Goal: Task Accomplishment & Management: Complete application form

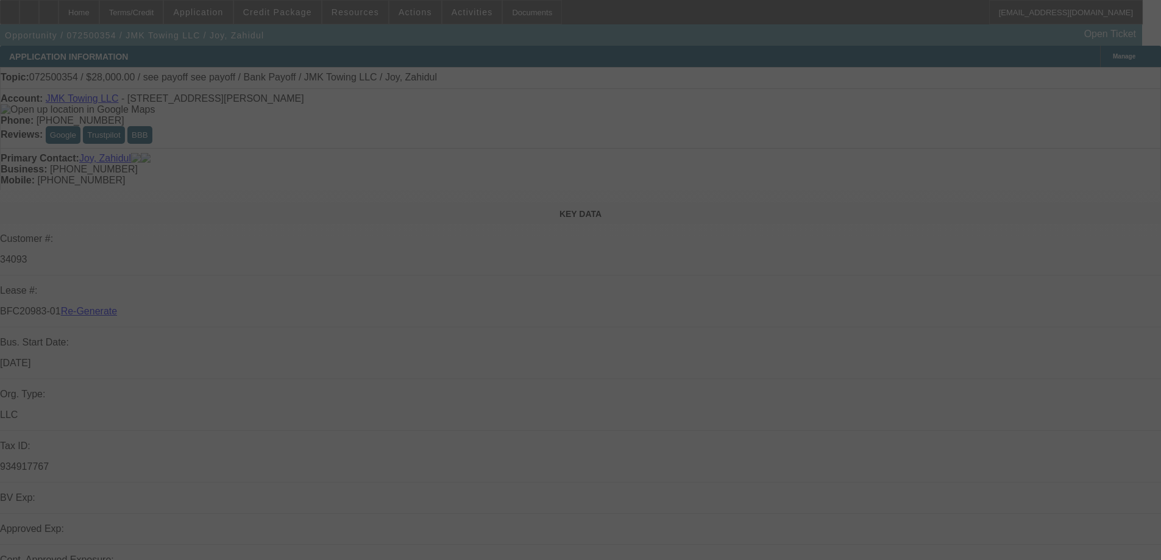
select select "3"
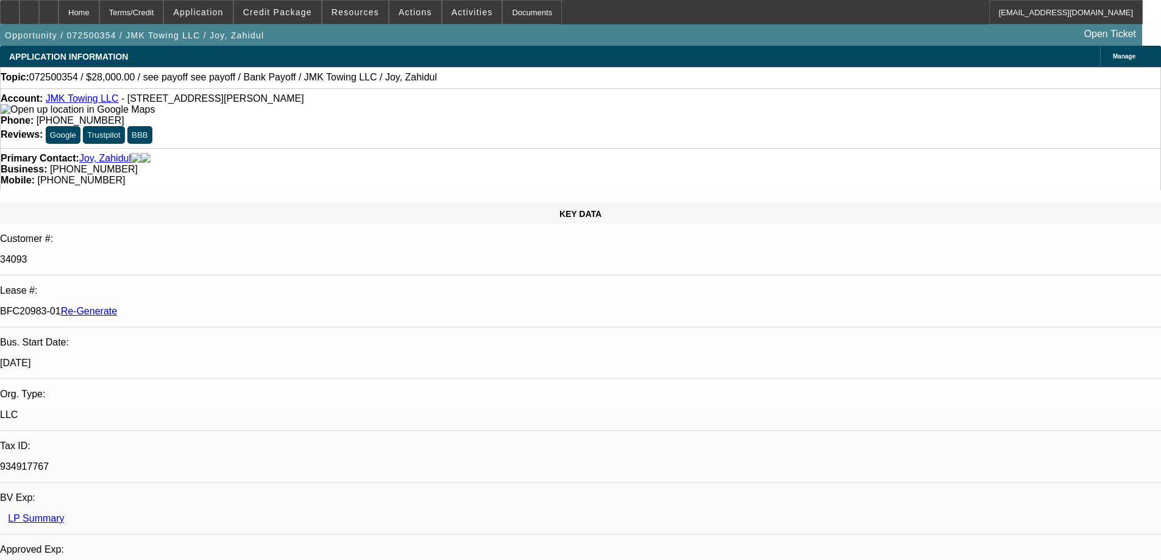
select select "0"
select select "6"
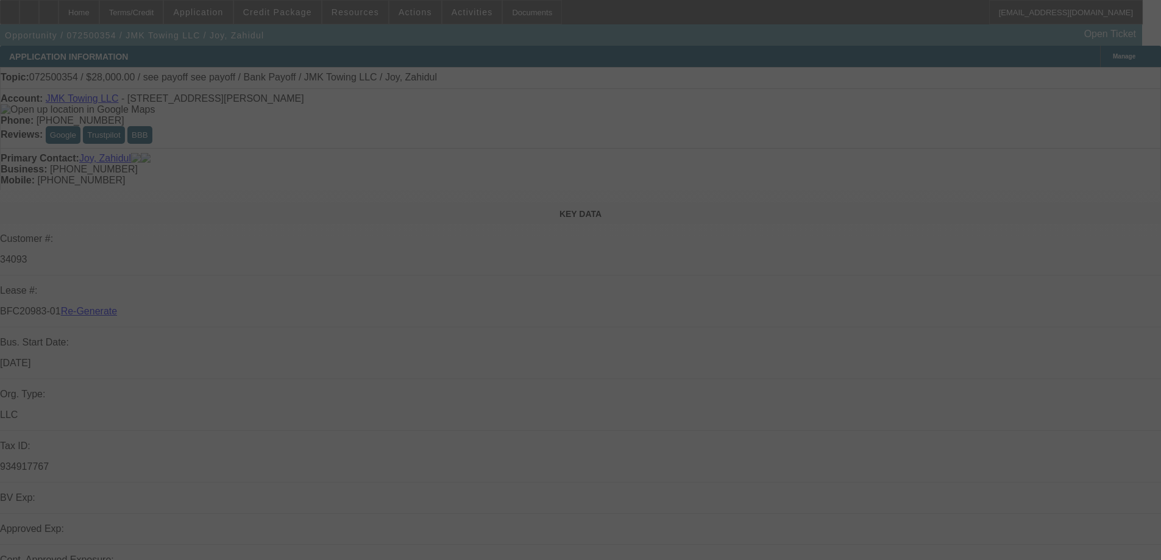
select select "3"
select select "0"
select select "6"
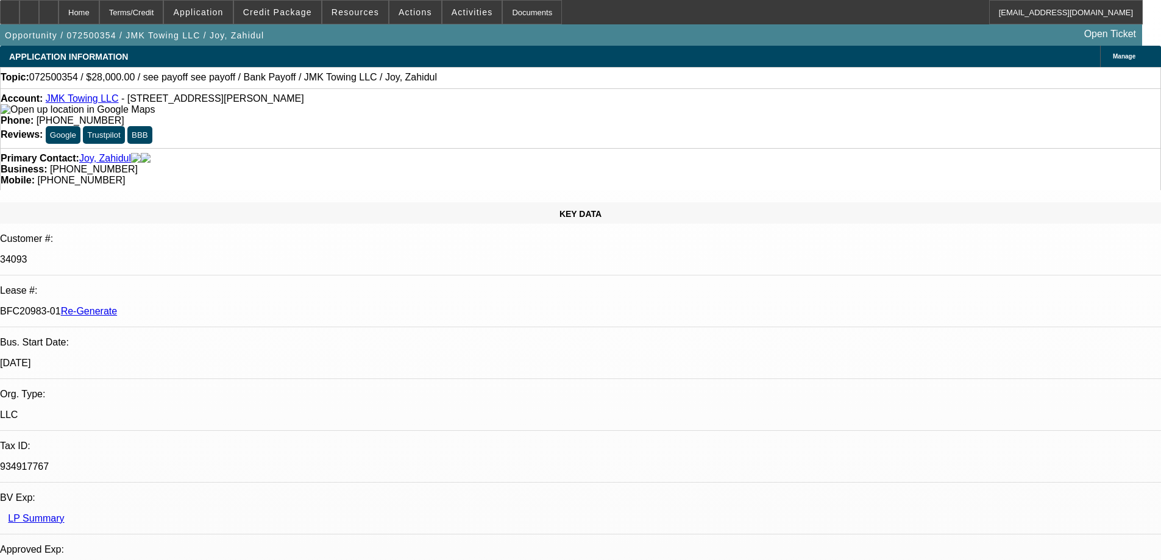
click at [344, 10] on span "Resources" at bounding box center [356, 12] width 48 height 10
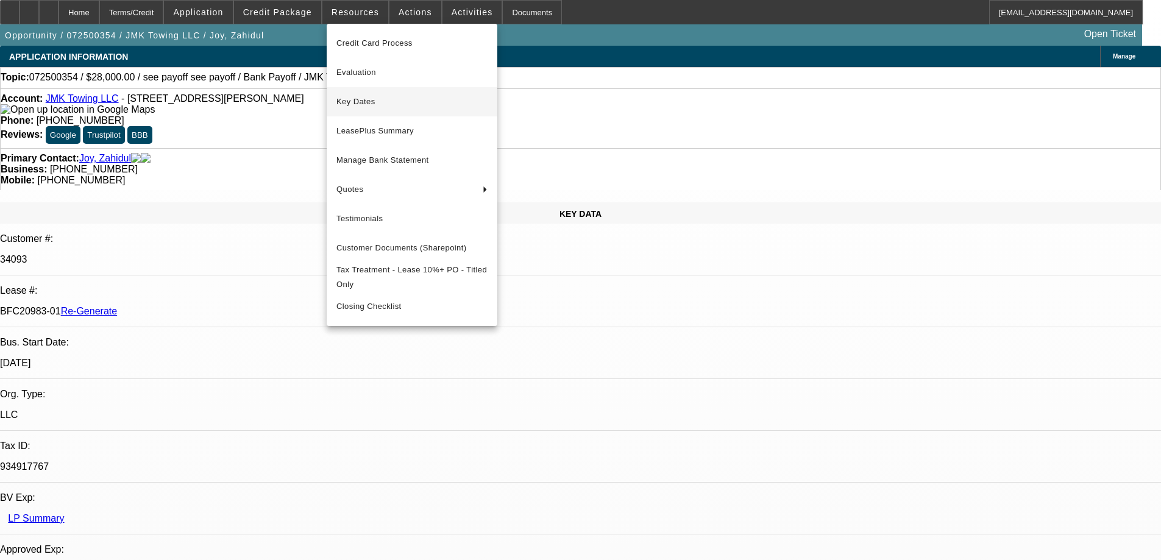
click at [349, 110] on button "Key Dates" at bounding box center [412, 101] width 171 height 29
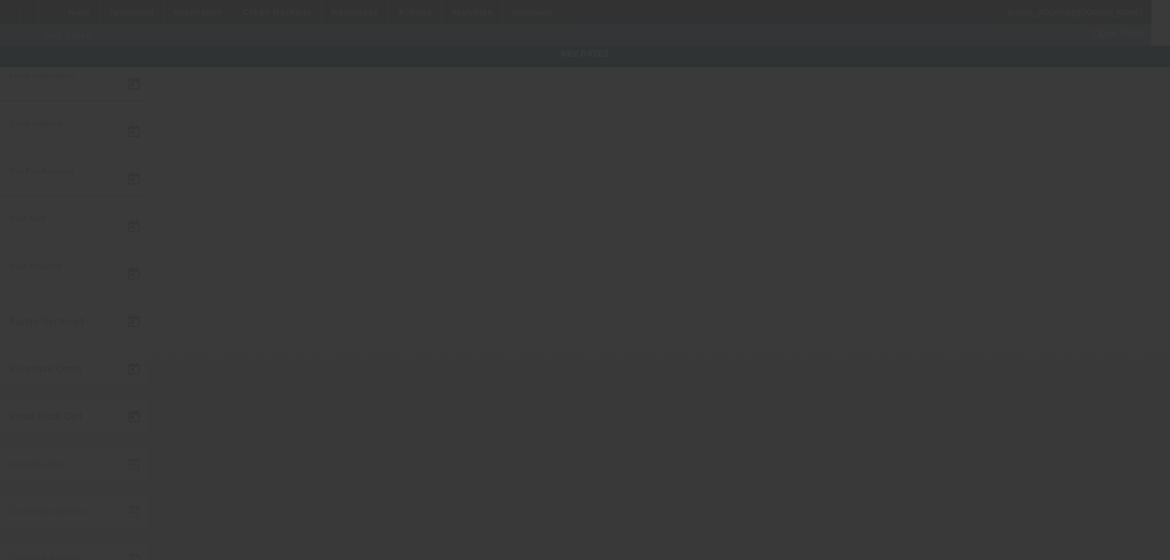
type input "7/16/2025"
type input "8/28/2025"
type input "9/4/2025"
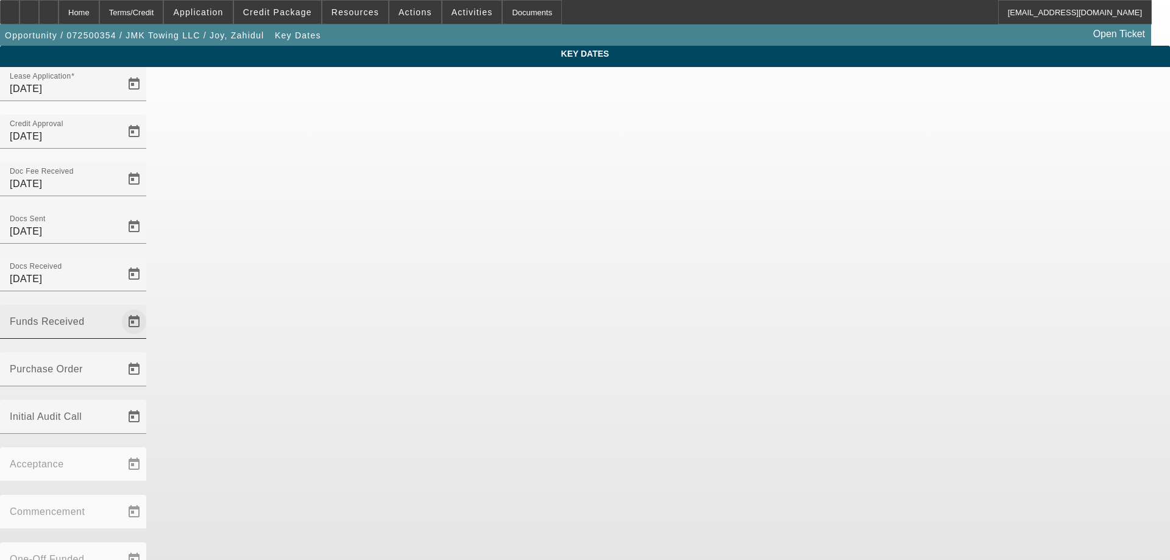
click at [149, 307] on span "Open calendar" at bounding box center [133, 321] width 29 height 29
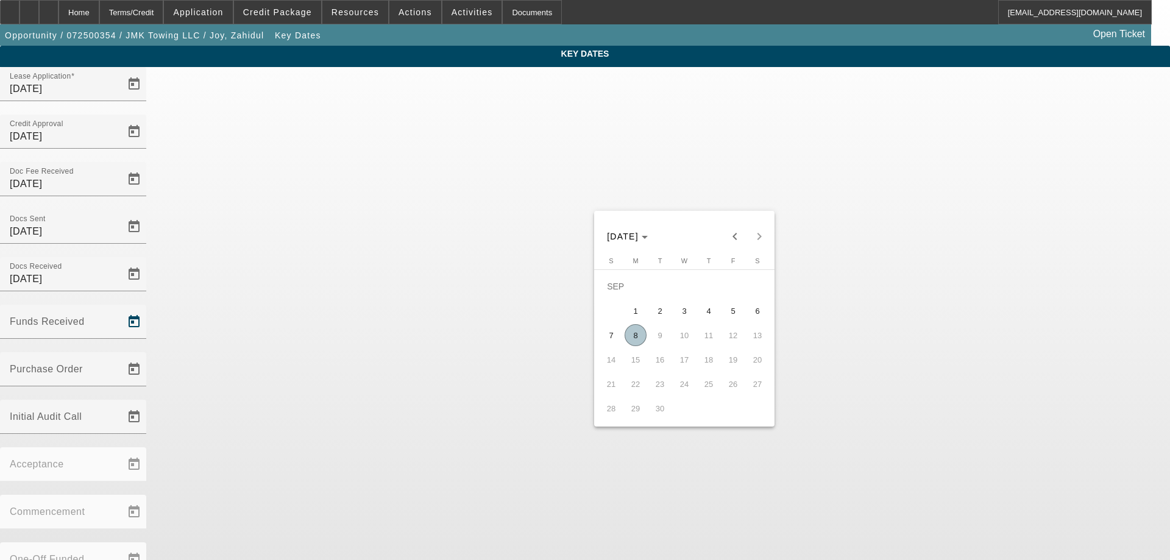
click at [644, 341] on span "8" at bounding box center [636, 335] width 22 height 22
type input "9/8/2025"
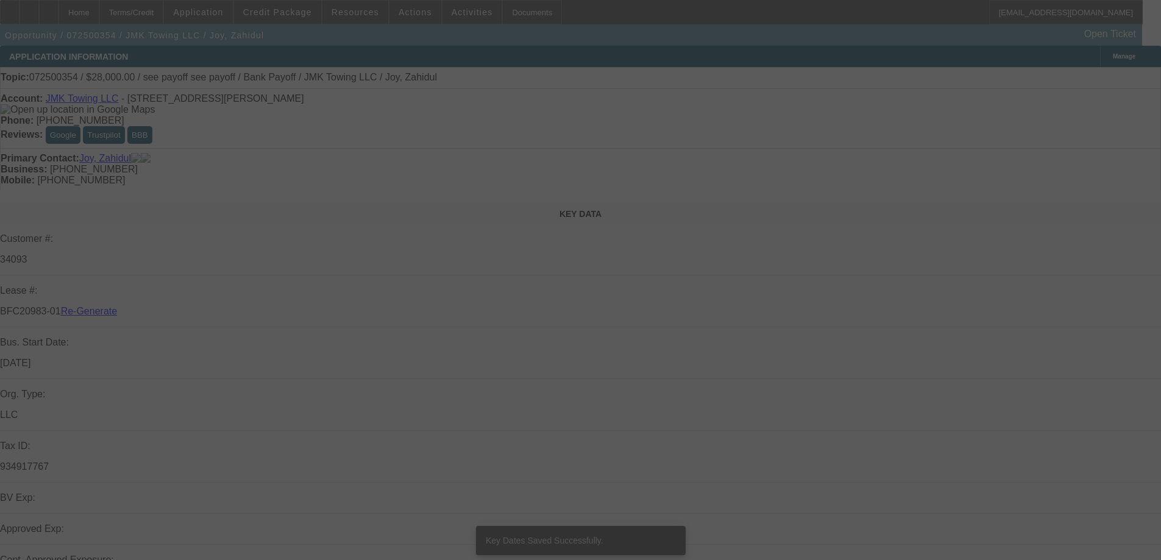
select select "3"
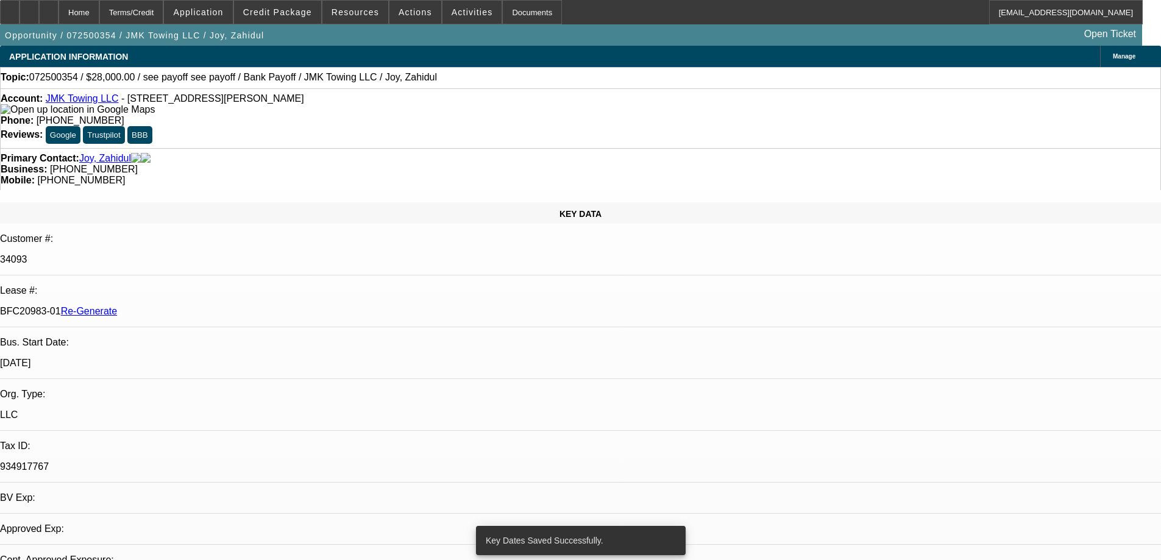
select select "0"
select select "6"
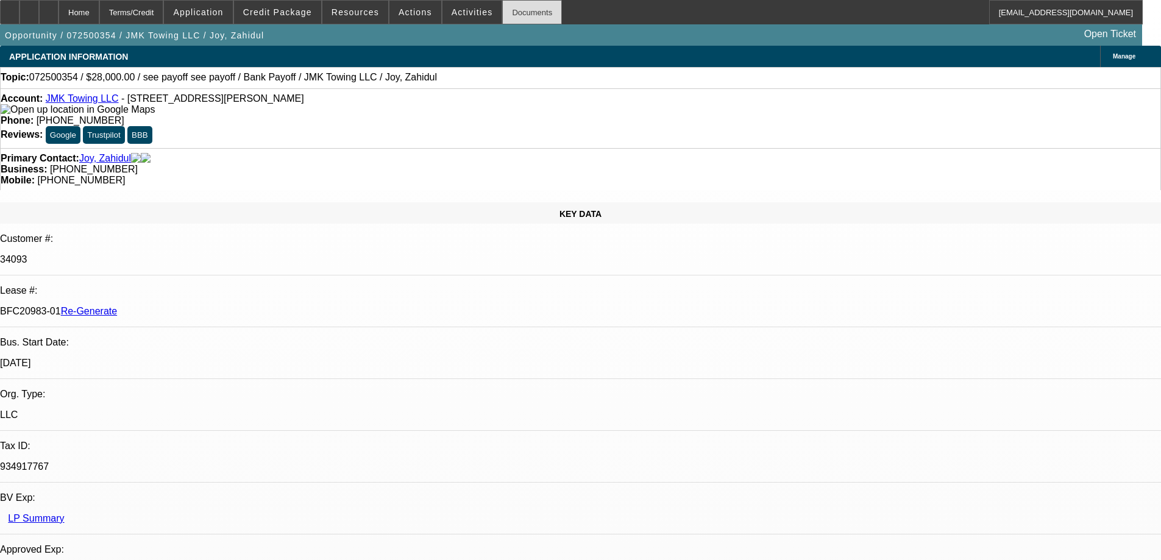
click at [523, 16] on div "Documents" at bounding box center [532, 12] width 60 height 24
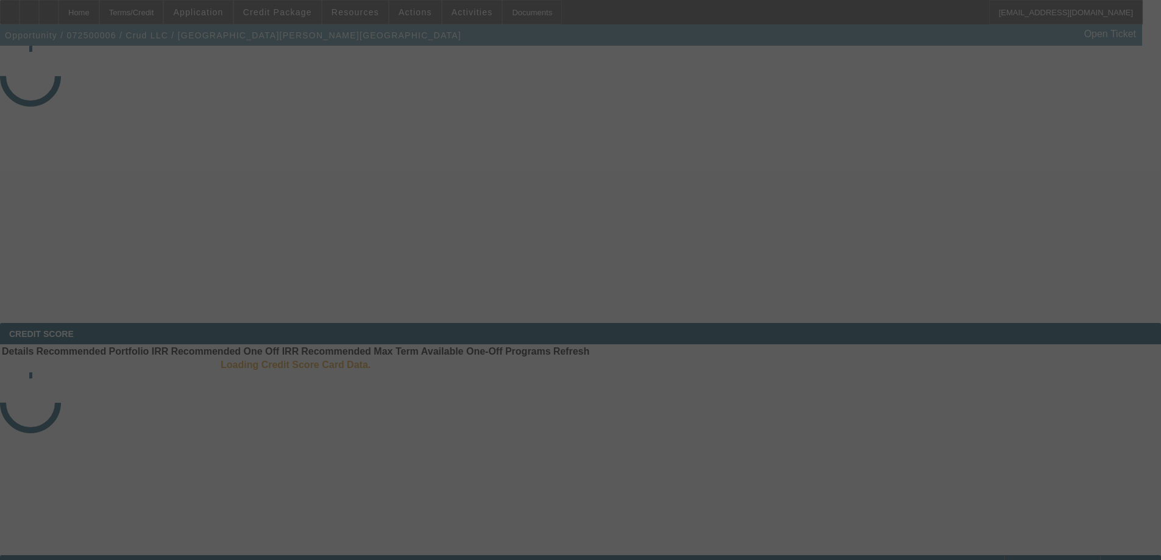
select select "4"
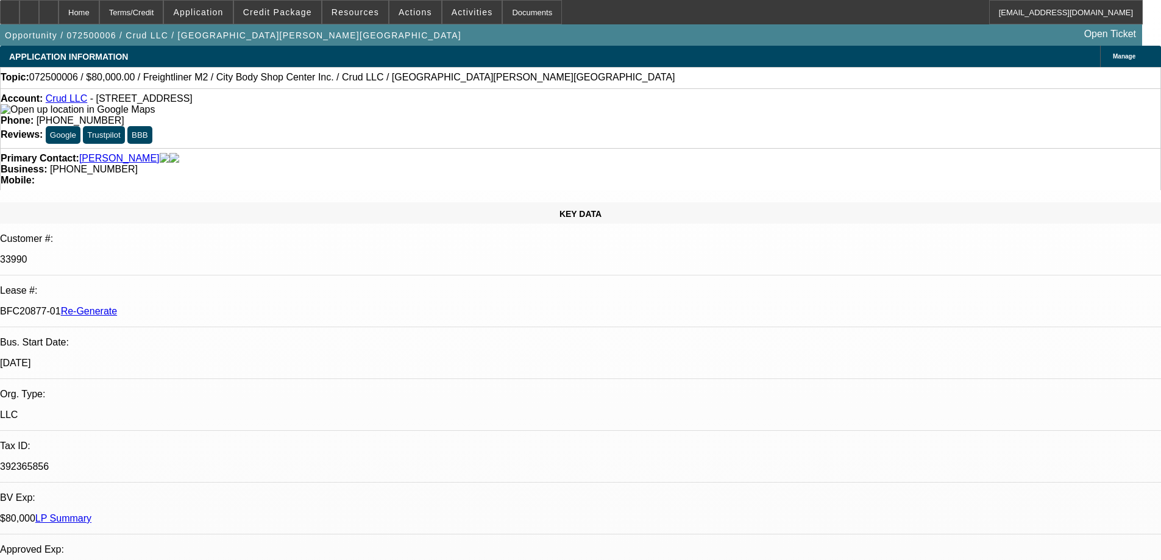
select select "0"
select select "2"
select select "0"
select select "1"
select select "2"
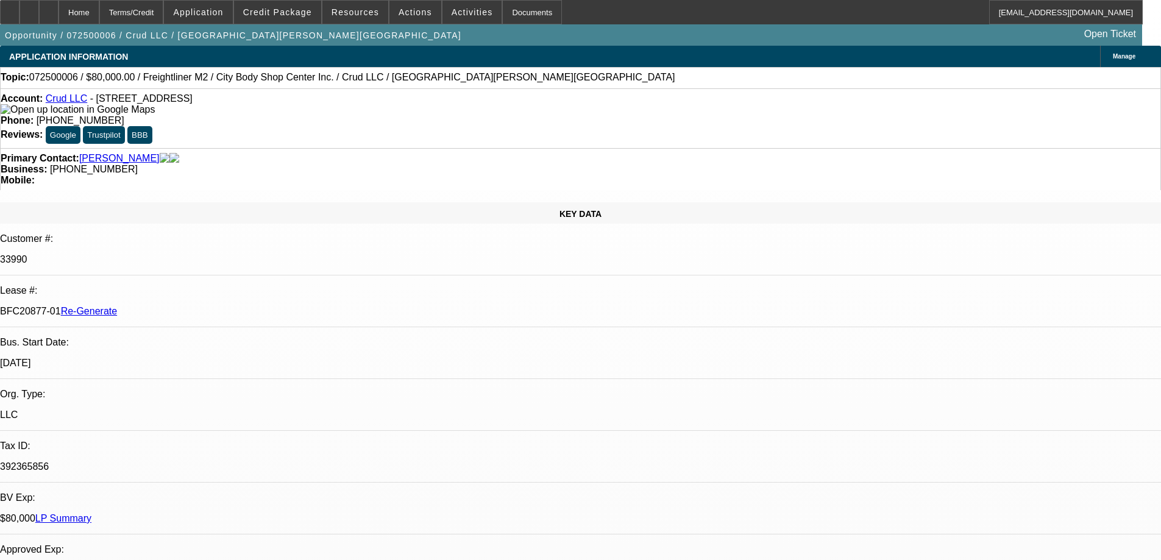
select select "6"
click at [462, 9] on span "Activities" at bounding box center [472, 12] width 41 height 10
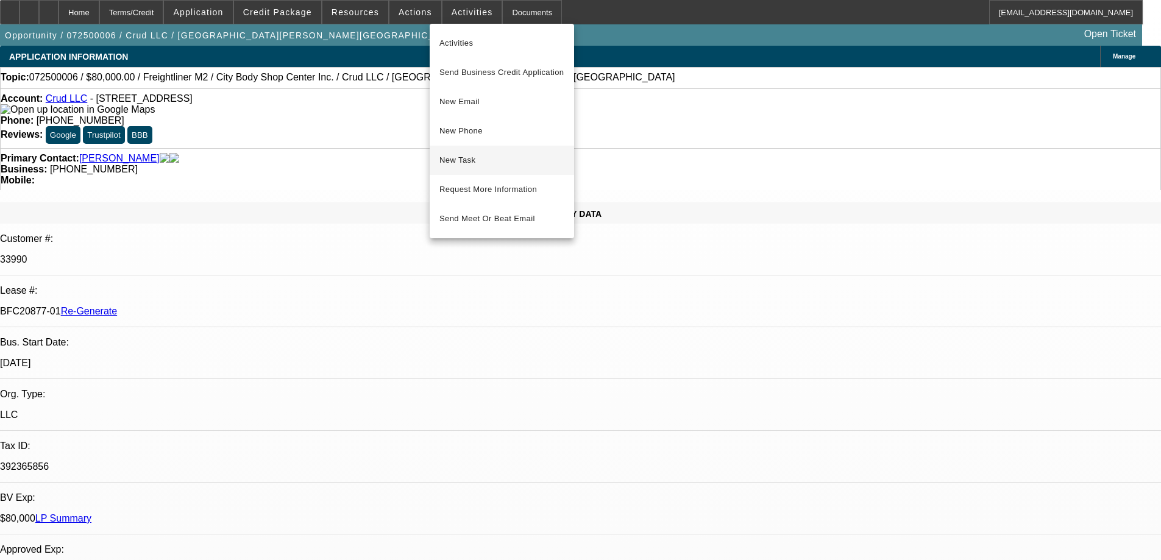
click at [449, 165] on span "New Task" at bounding box center [502, 160] width 125 height 15
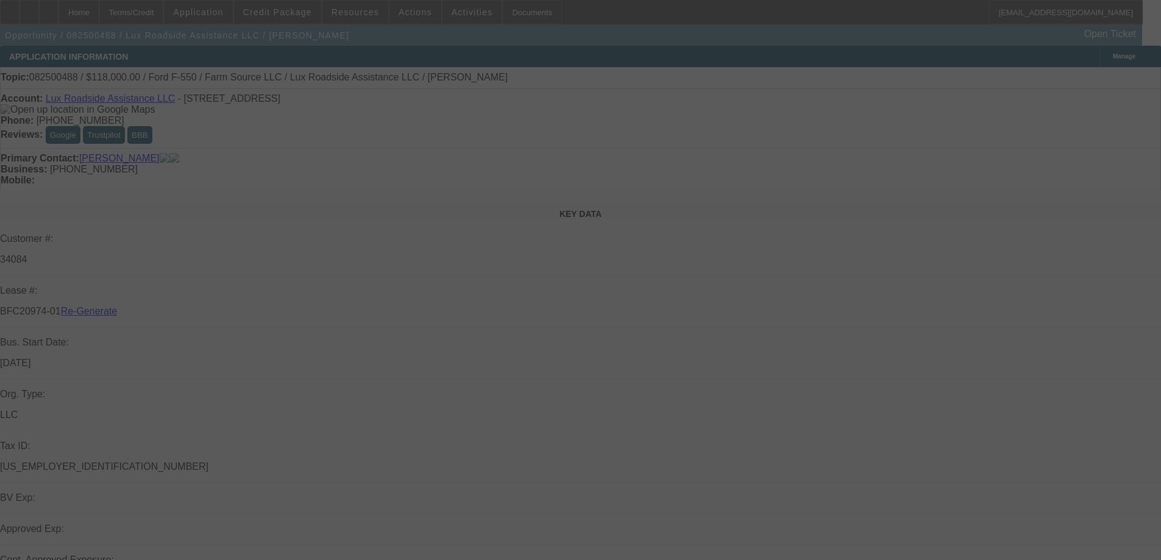
select select "3"
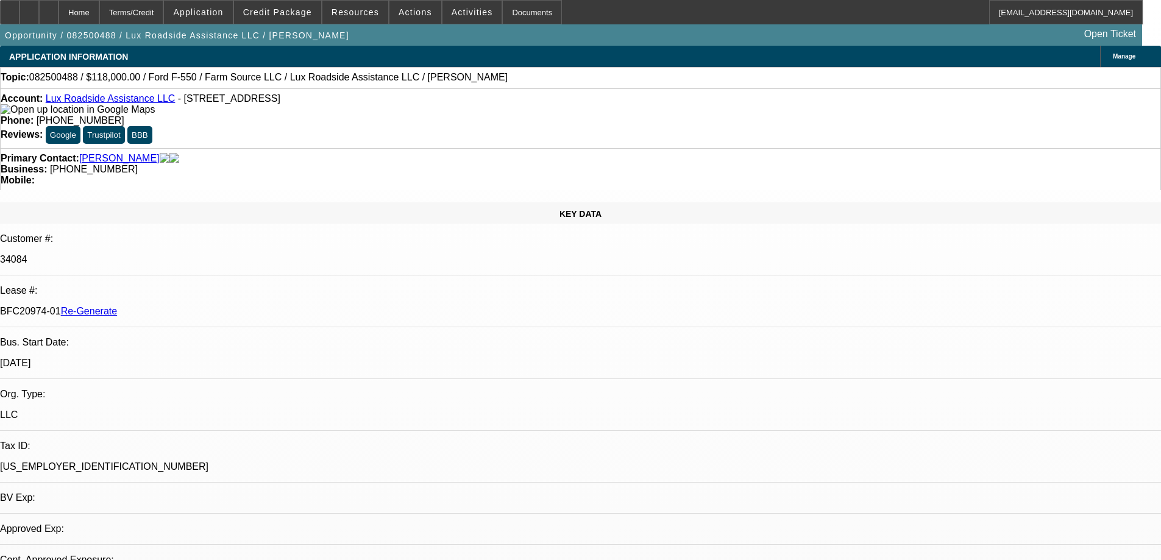
select select "0"
select select "6"
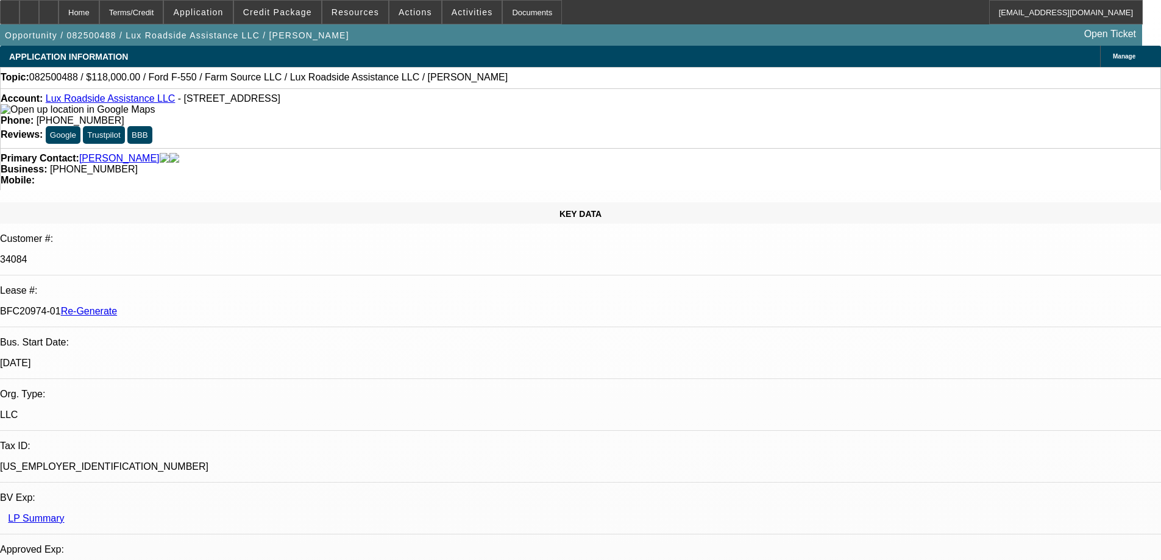
click at [300, 12] on span "Credit Package" at bounding box center [277, 12] width 69 height 10
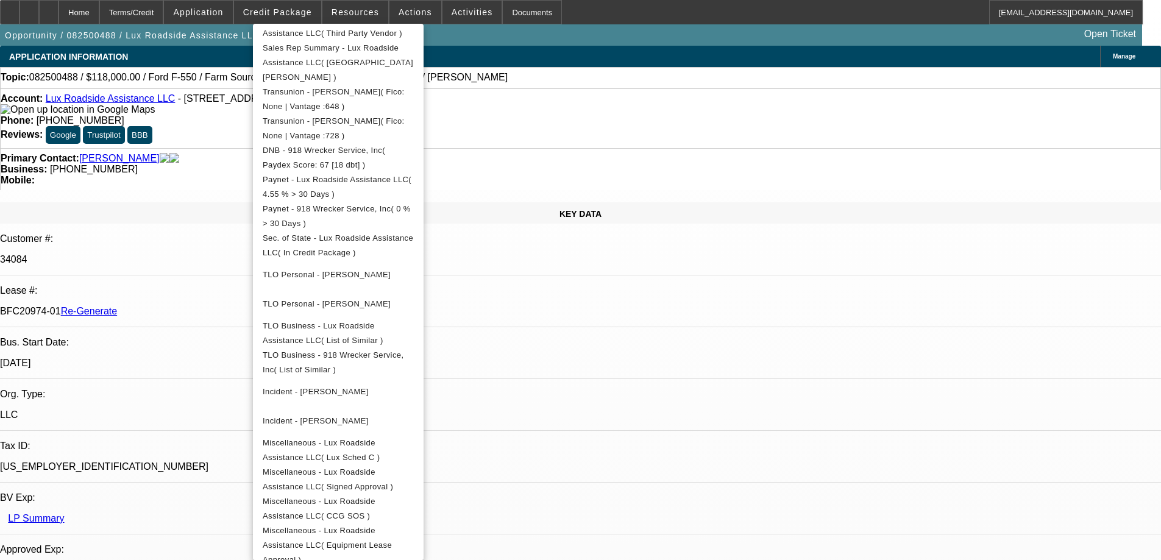
scroll to position [366, 0]
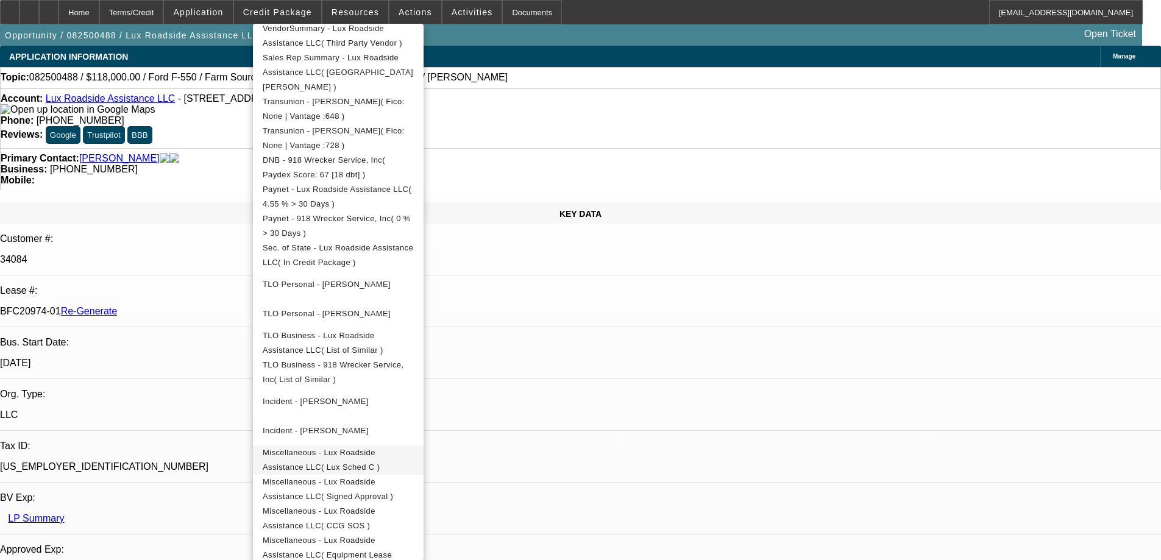
click at [359, 446] on span "Miscellaneous - Lux Roadside Assistance LLC( Lux Sched C )" at bounding box center [338, 460] width 151 height 29
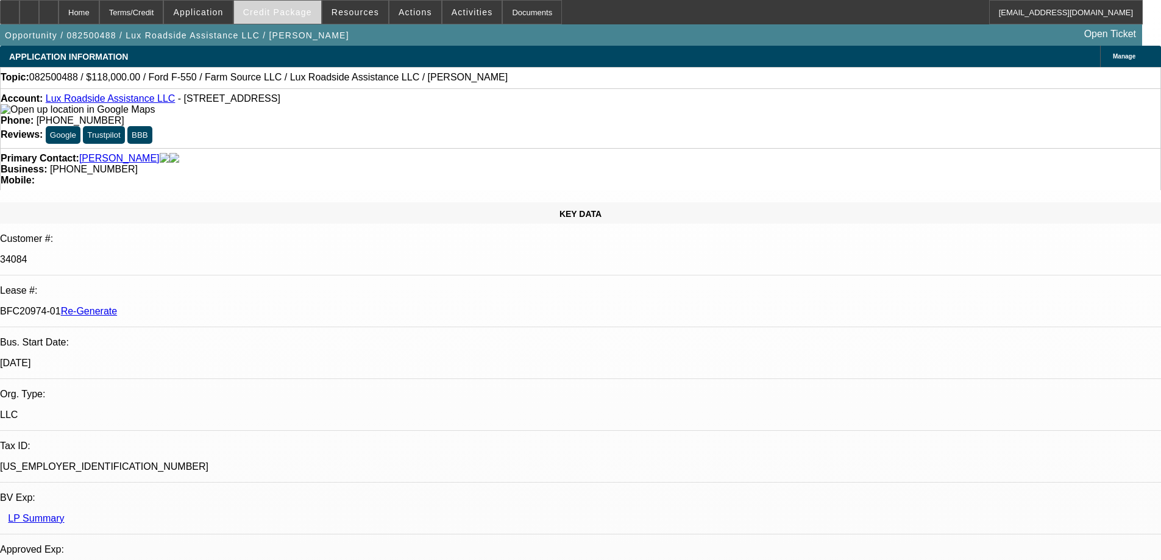
click at [284, 16] on span "Credit Package" at bounding box center [277, 12] width 69 height 10
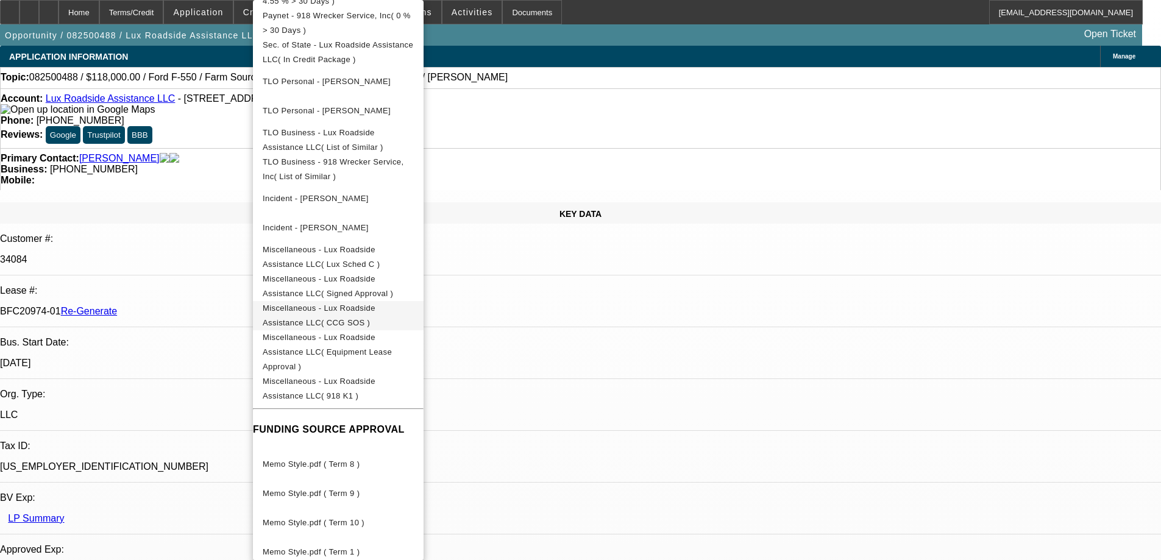
scroll to position [549, 0]
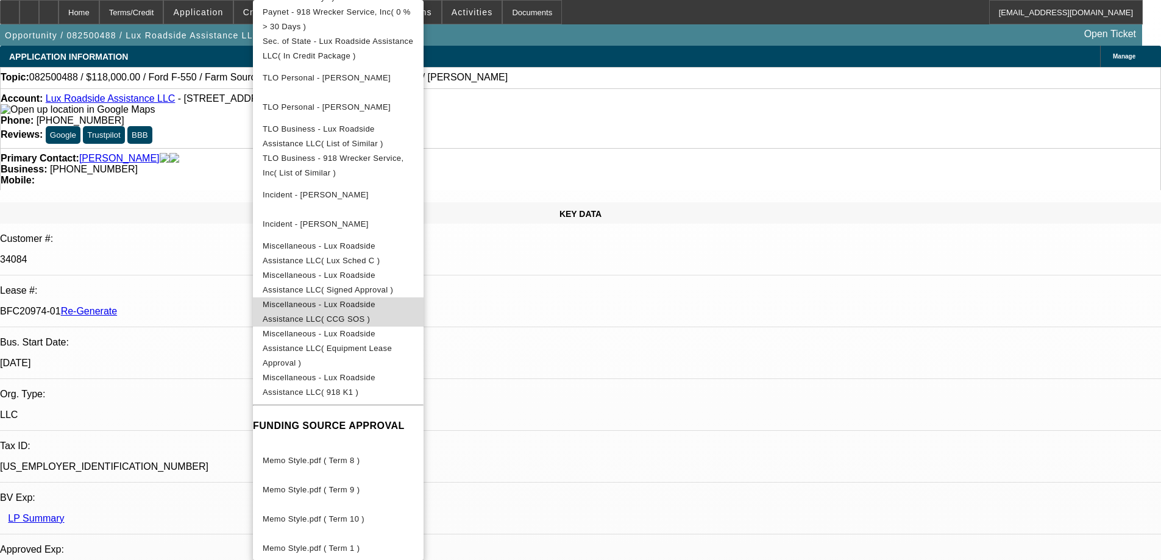
click at [375, 300] on span "Miscellaneous - Lux Roadside Assistance LLC( CCG SOS )" at bounding box center [338, 311] width 151 height 29
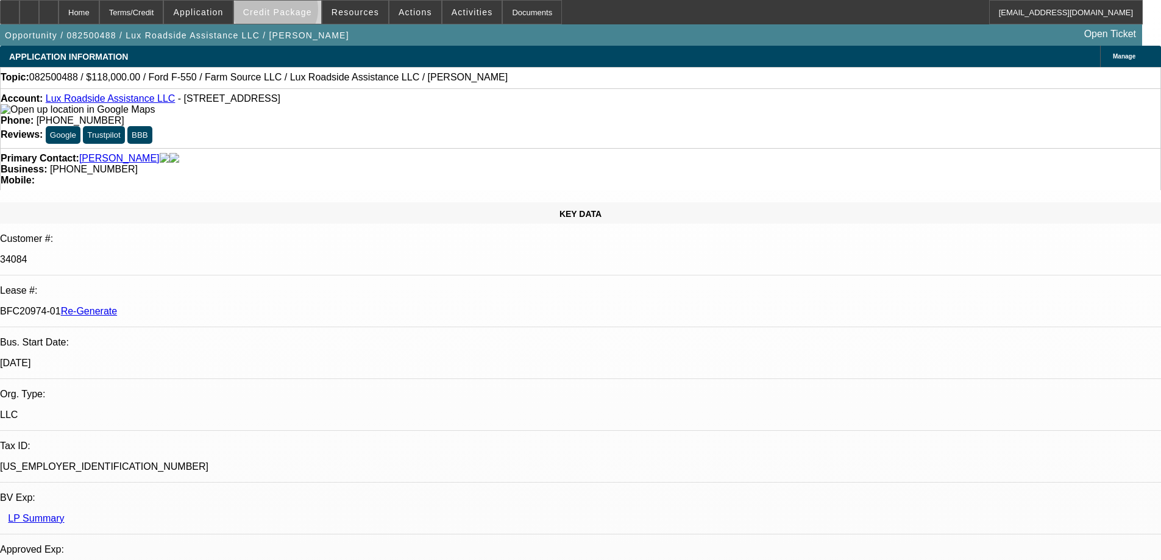
click at [295, 12] on span "Credit Package" at bounding box center [277, 12] width 69 height 10
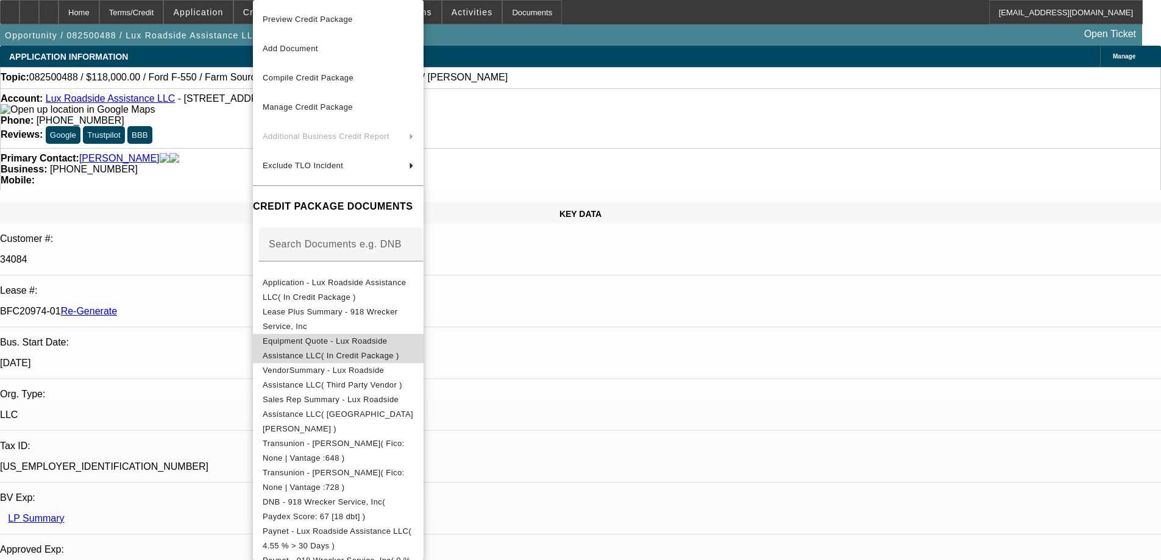
click at [327, 337] on span "Equipment Quote - Lux Roadside Assistance LLC( In Credit Package )" at bounding box center [338, 348] width 151 height 29
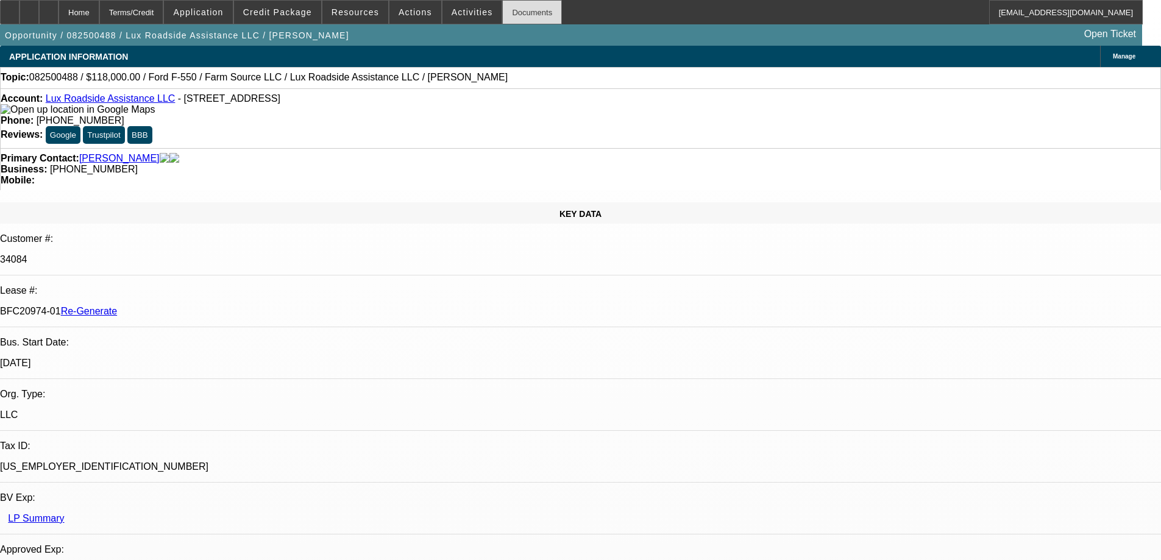
click at [502, 8] on div "Documents" at bounding box center [532, 12] width 60 height 24
click at [517, 15] on div "Documents" at bounding box center [532, 12] width 60 height 24
click at [381, 11] on span at bounding box center [355, 12] width 66 height 29
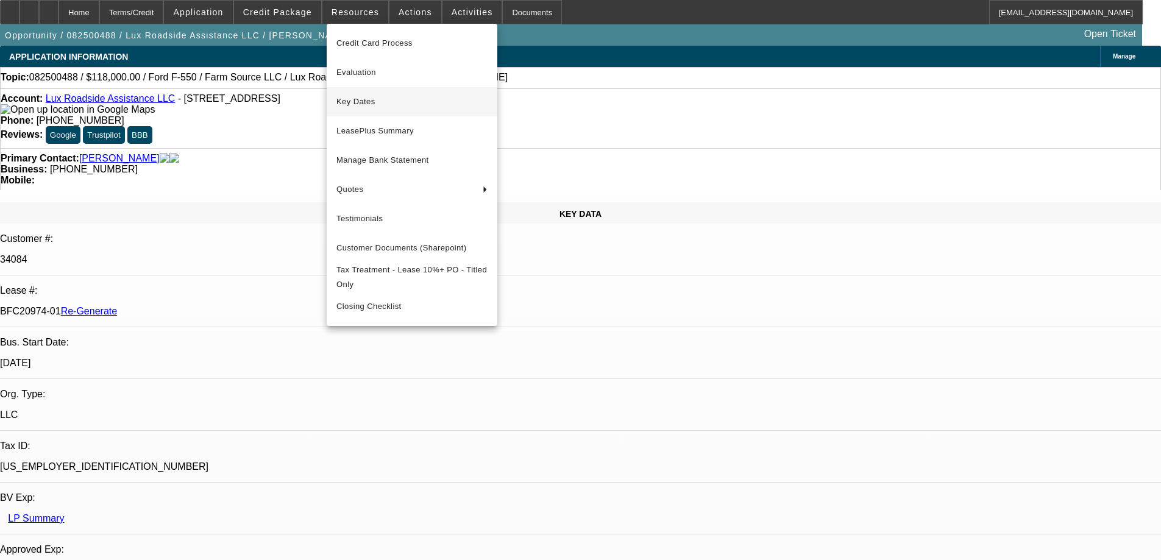
click at [360, 100] on span "Key Dates" at bounding box center [412, 101] width 151 height 15
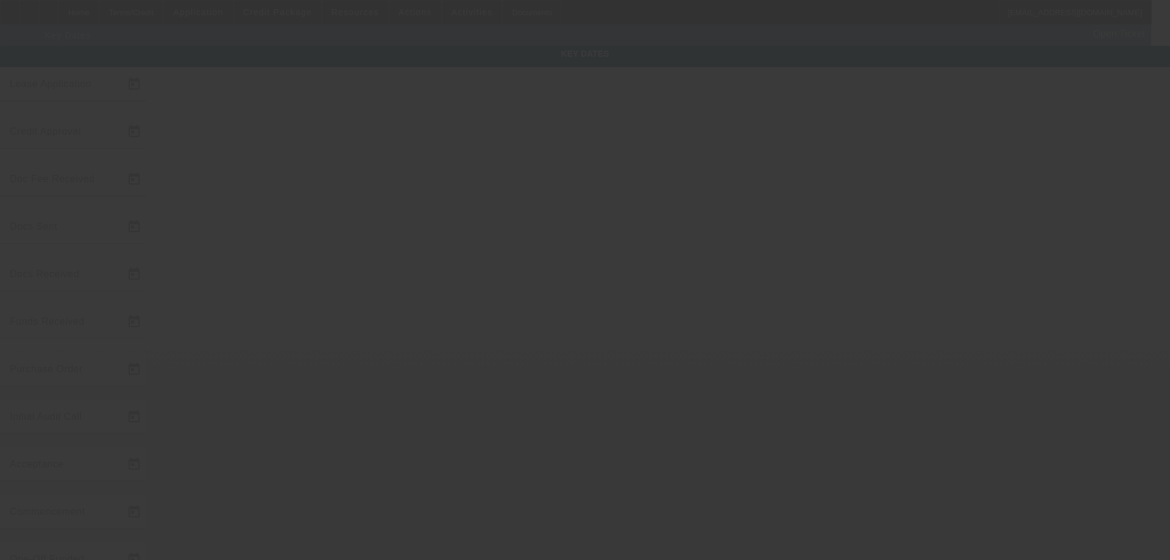
type input "8/19/2025"
type input "8/27/2025"
type input "8/29/2025"
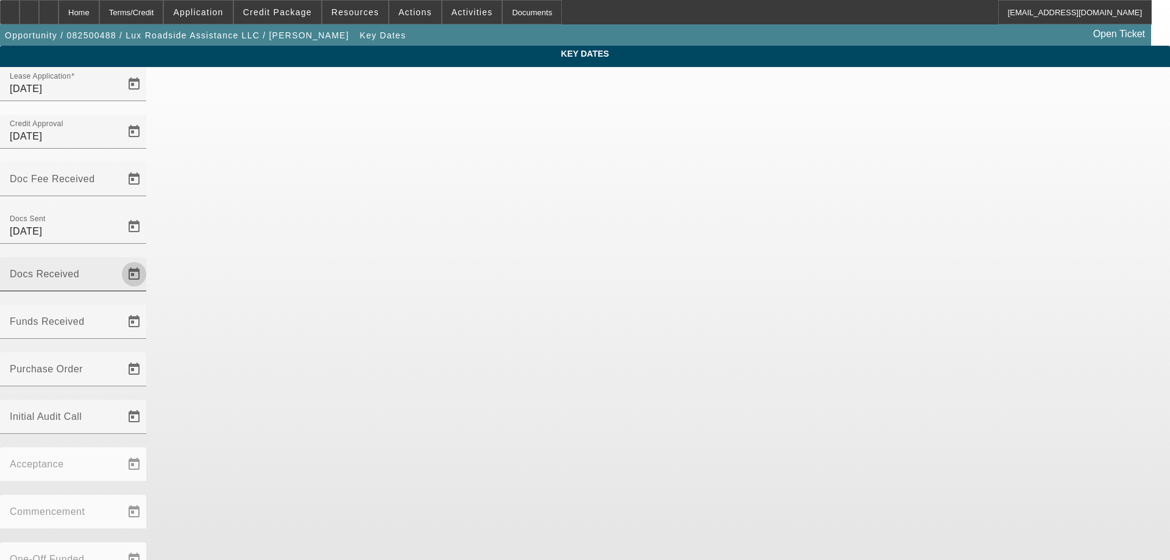
click at [149, 260] on span "Open calendar" at bounding box center [133, 274] width 29 height 29
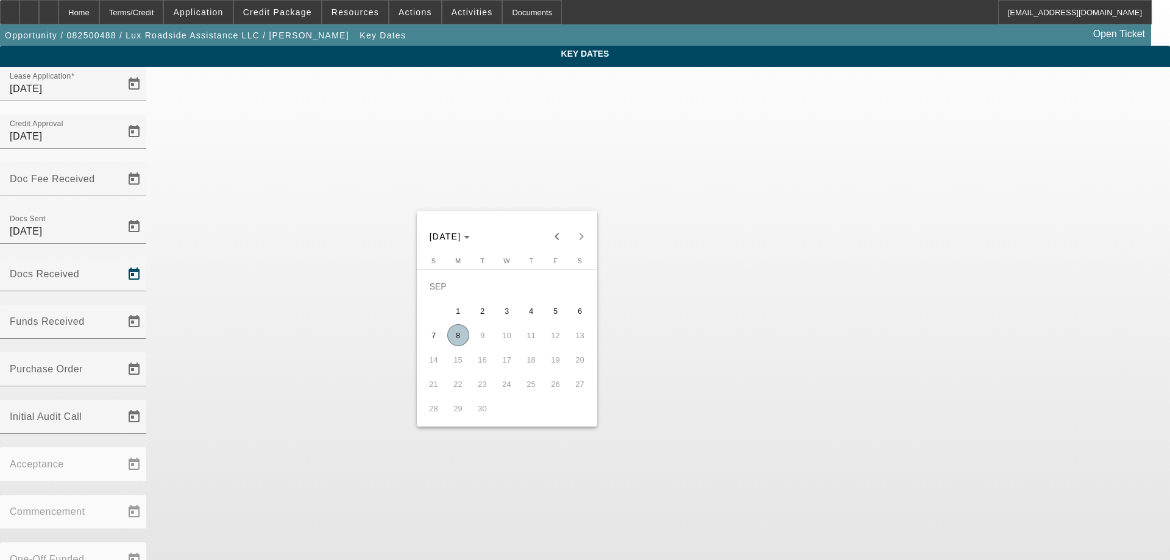
click at [463, 341] on span "8" at bounding box center [458, 335] width 22 height 22
type input "9/8/2025"
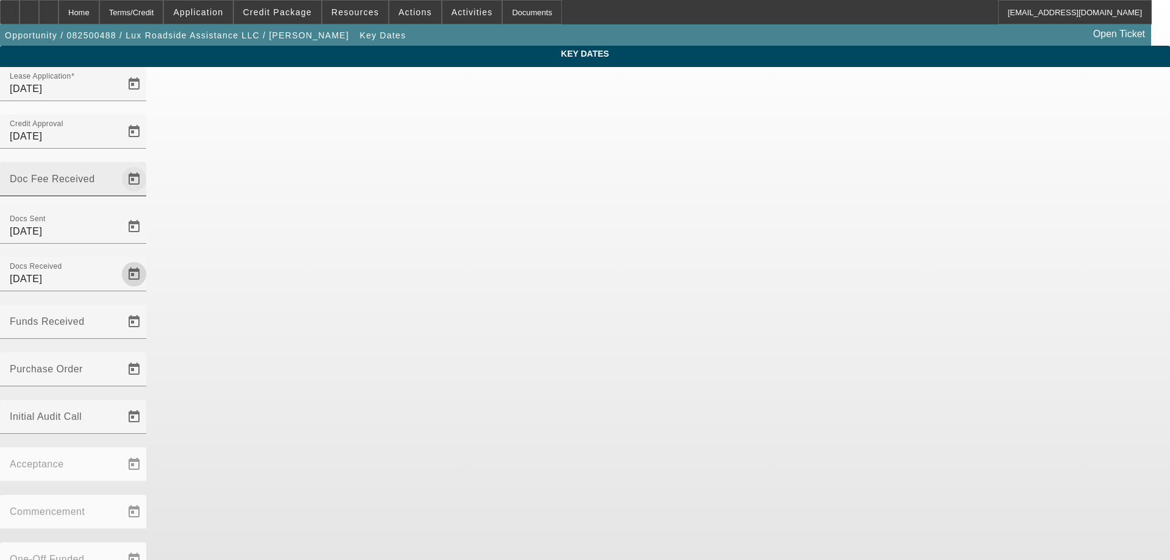
click at [149, 165] on span "Open calendar" at bounding box center [133, 179] width 29 height 29
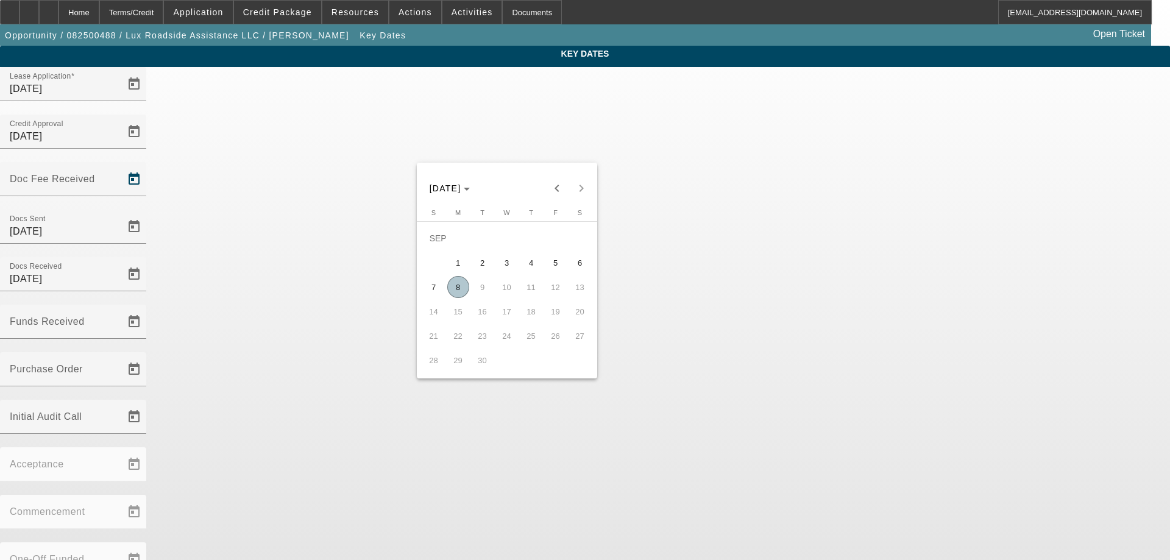
click at [457, 291] on span "8" at bounding box center [458, 287] width 22 height 22
type input "9/8/2025"
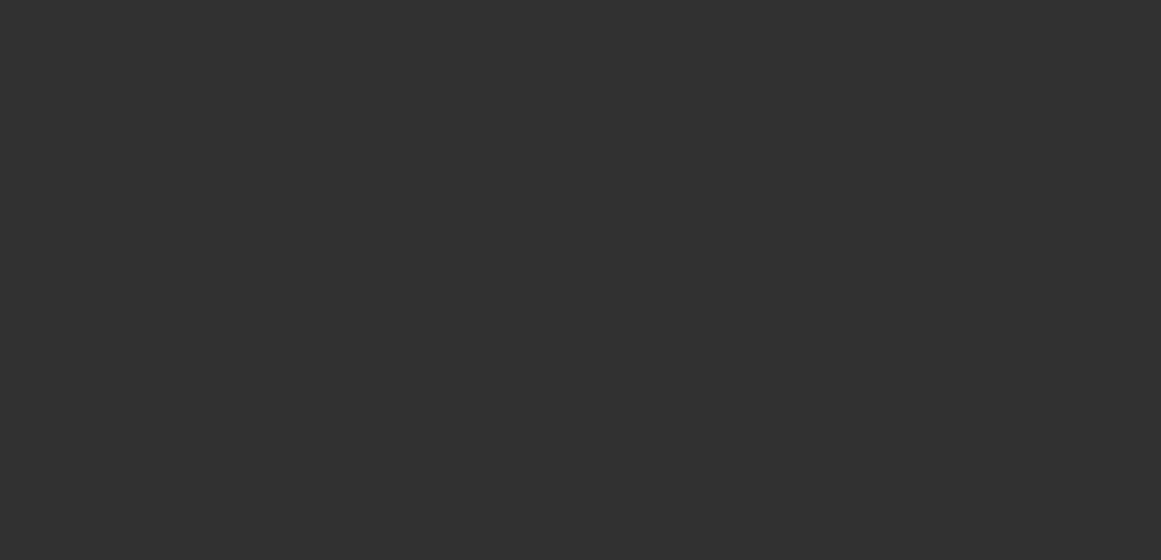
select select "3"
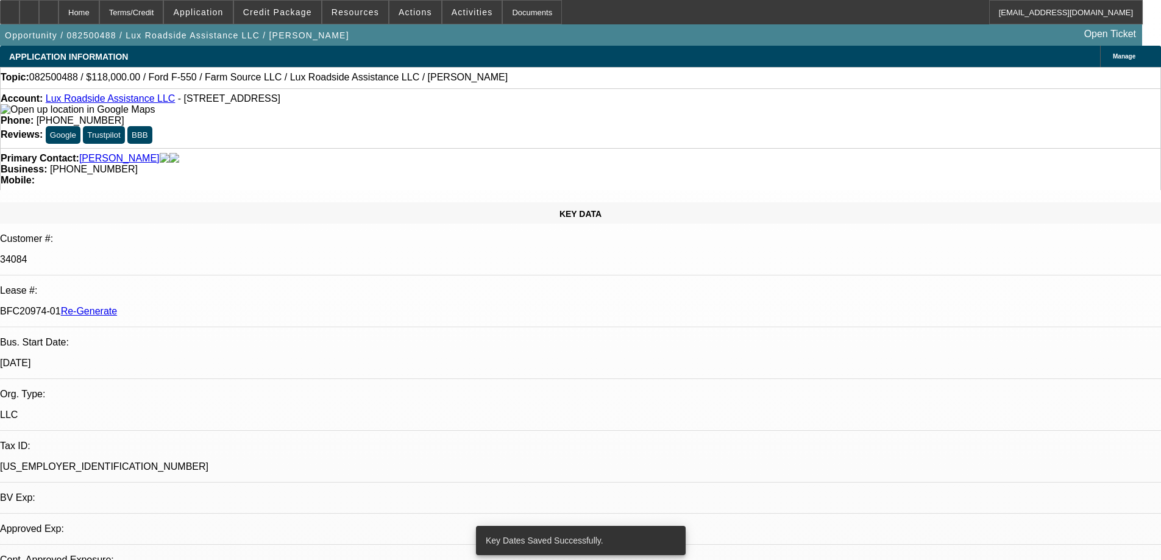
select select "0"
select select "6"
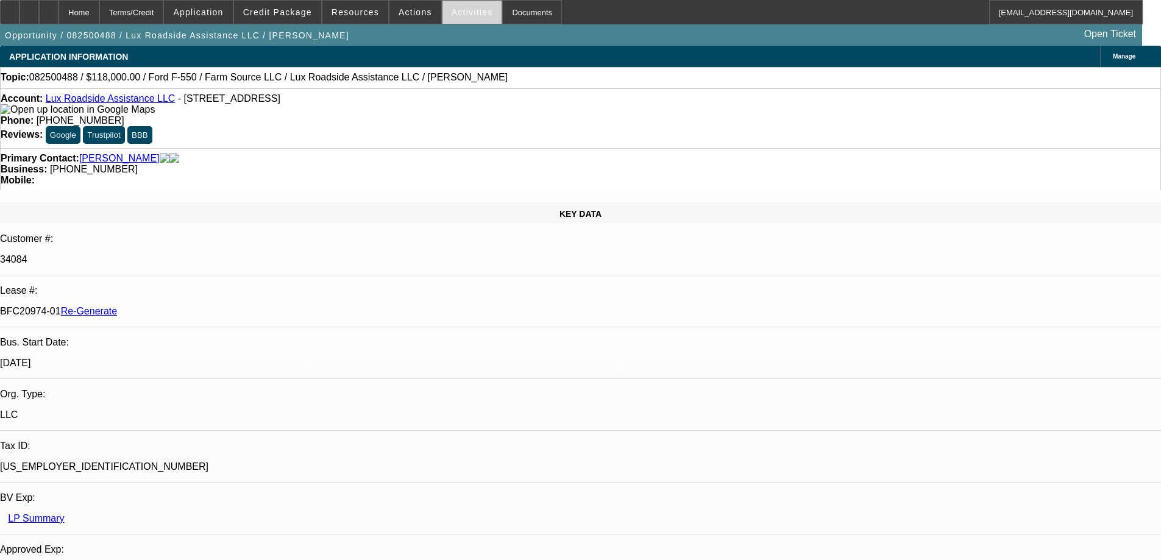
click at [458, 12] on span "Activities" at bounding box center [472, 12] width 41 height 10
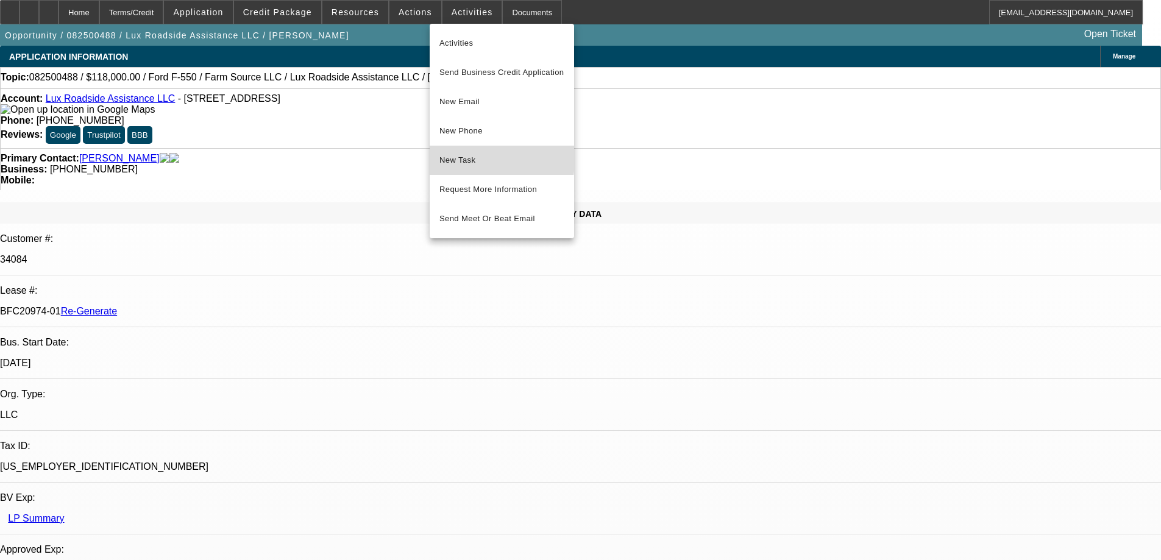
click at [476, 157] on span "New Task" at bounding box center [502, 160] width 125 height 15
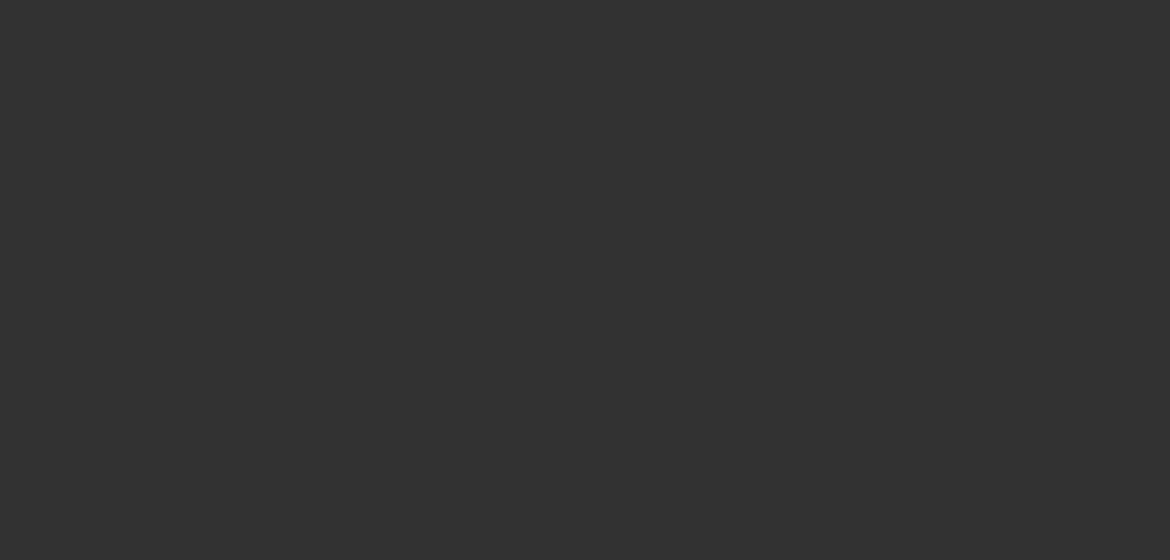
select select "3"
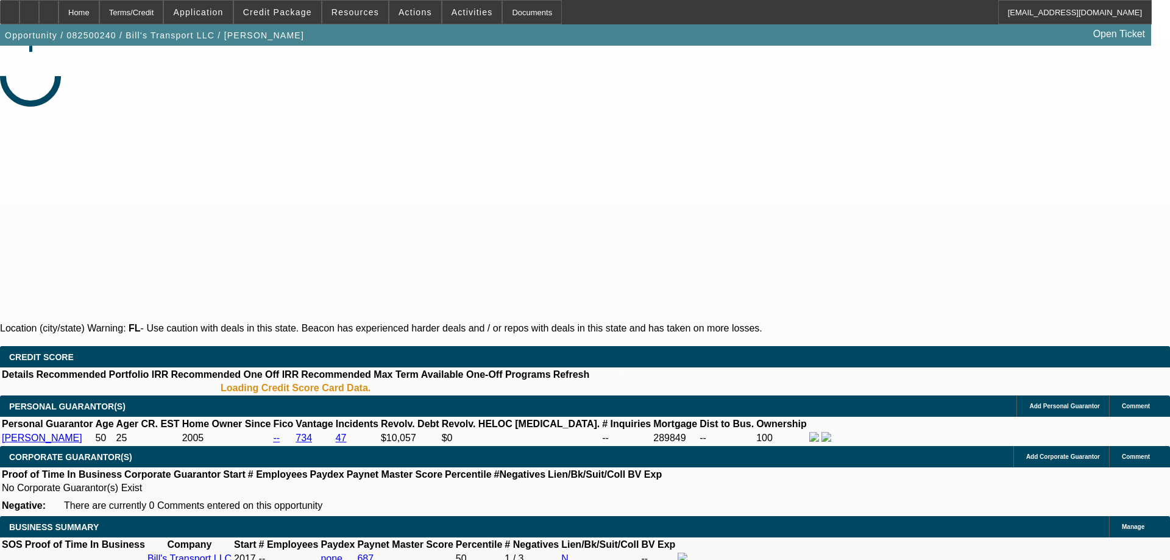
select select "0"
select select "3"
select select "0"
select select "6"
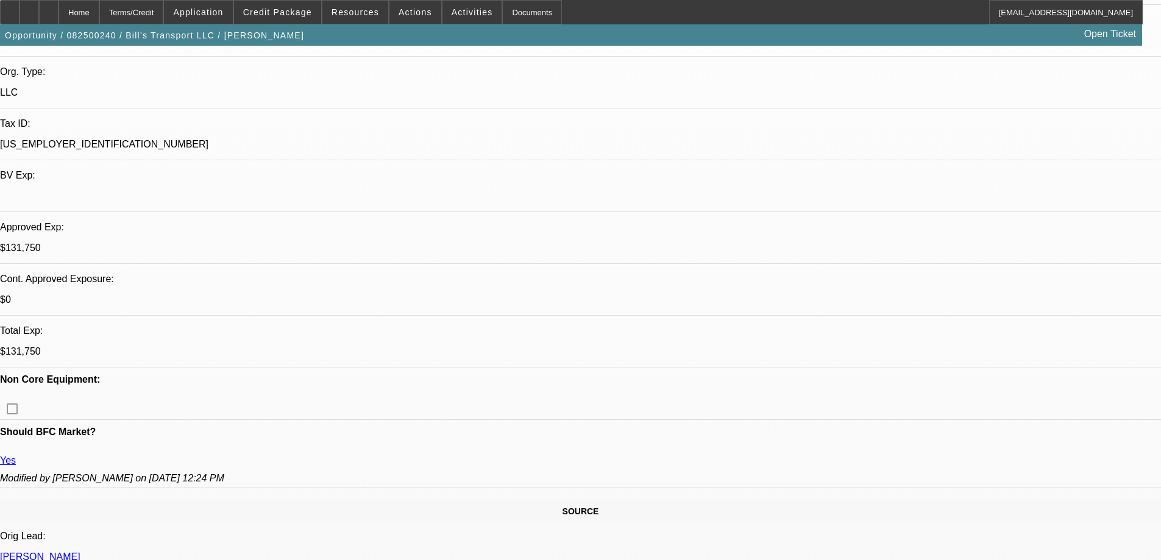
scroll to position [305, 0]
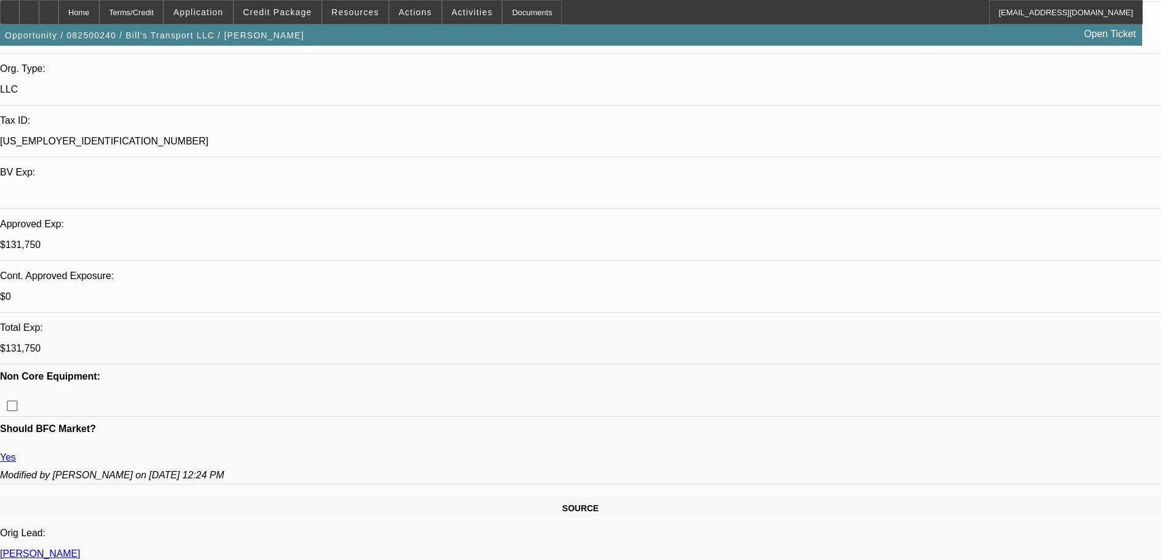
click at [514, 12] on div "Documents" at bounding box center [532, 12] width 60 height 24
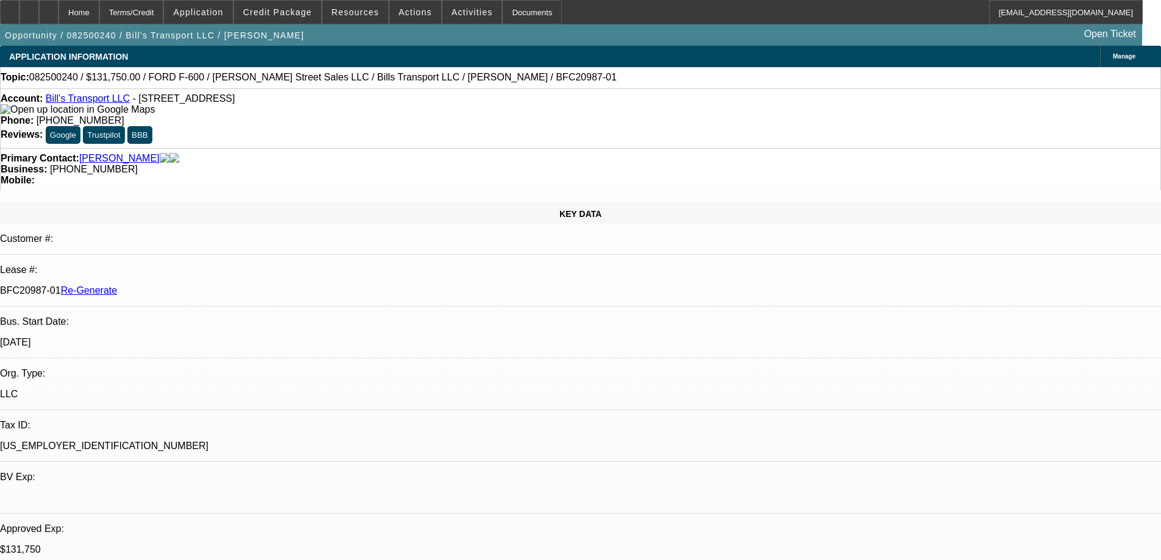
scroll to position [61, 0]
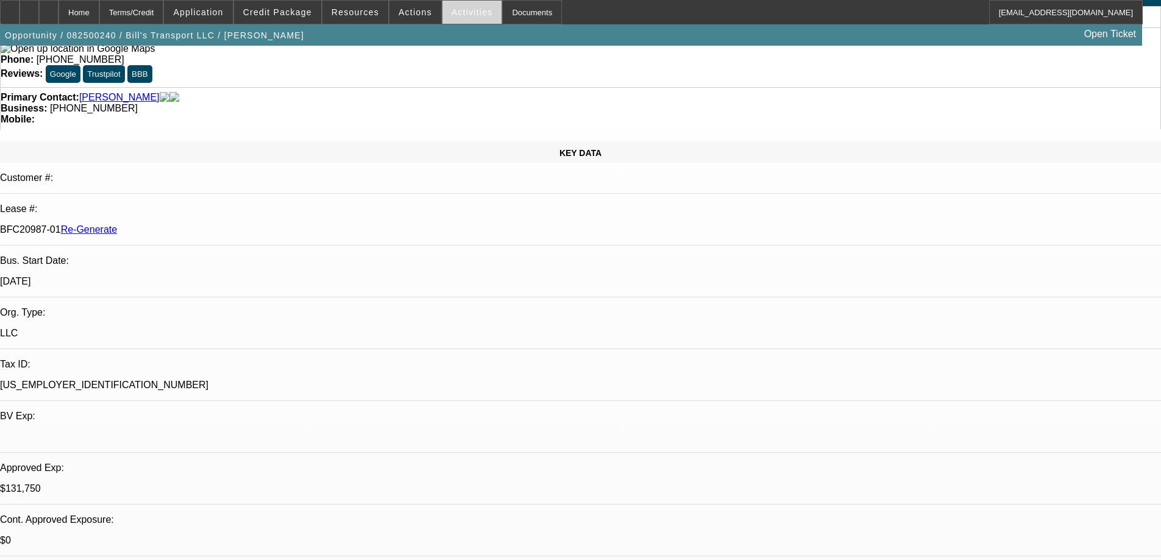
click at [467, 13] on span "Activities" at bounding box center [472, 12] width 41 height 10
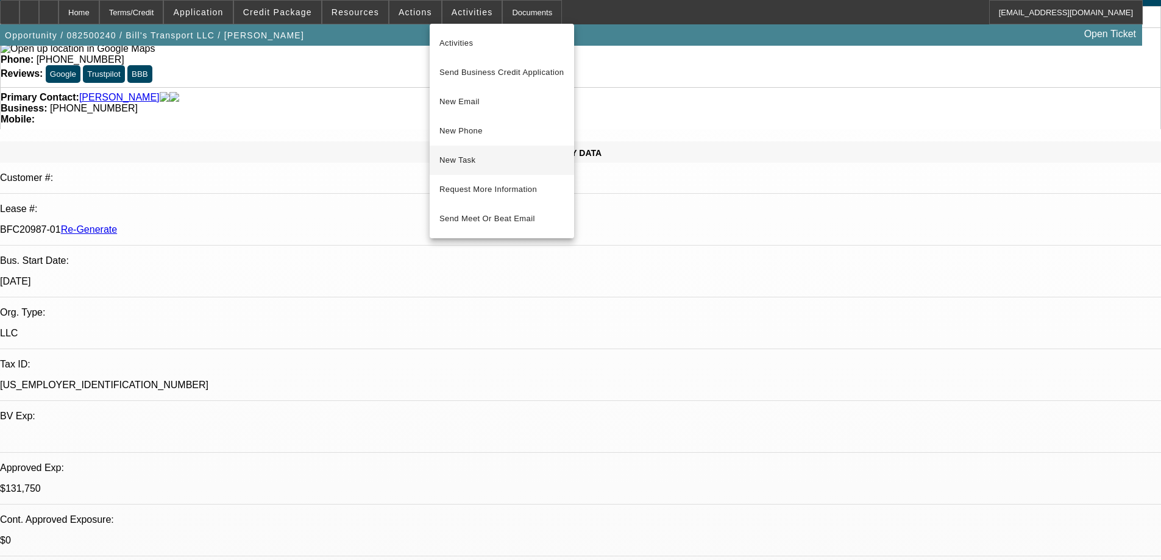
click at [474, 158] on span "New Task" at bounding box center [502, 160] width 125 height 15
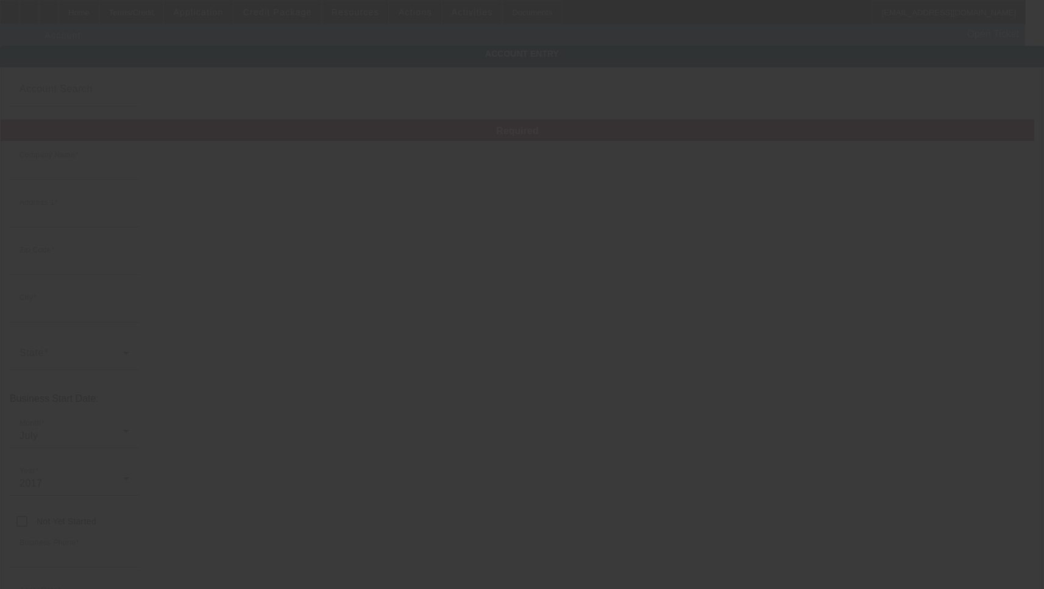
type input "Bill's Transport LLC"
type input "[STREET_ADDRESS]"
type input "34481"
type input "Ocala"
type input "[PHONE_NUMBER]"
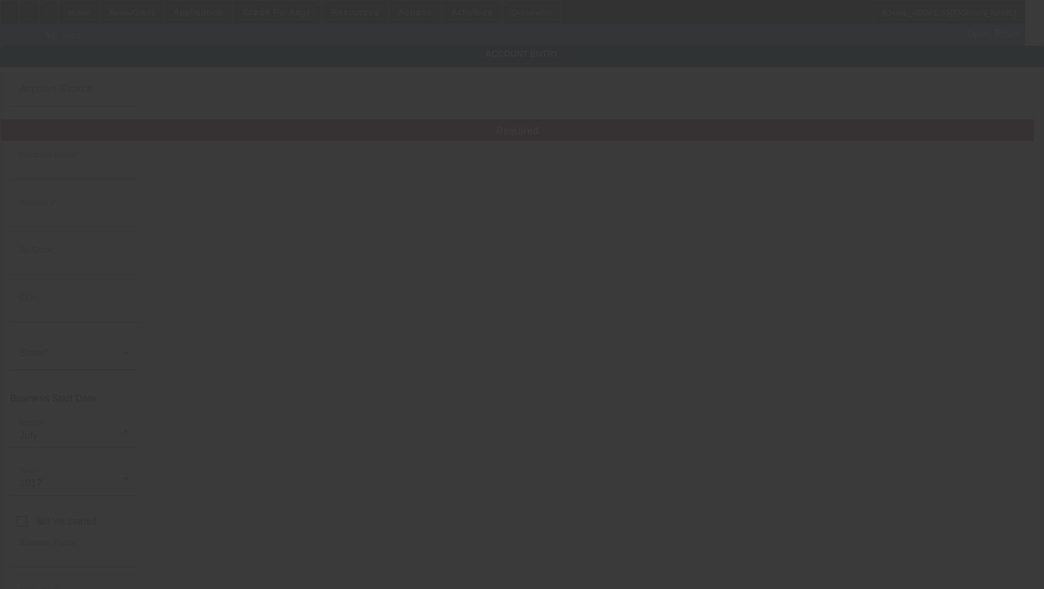
type input "[EMAIL_ADDRESS][DOMAIN_NAME]"
type input "[PHONE_NUMBER]"
type input "[US_EMPLOYER_IDENTIFICATION_NUMBER]"
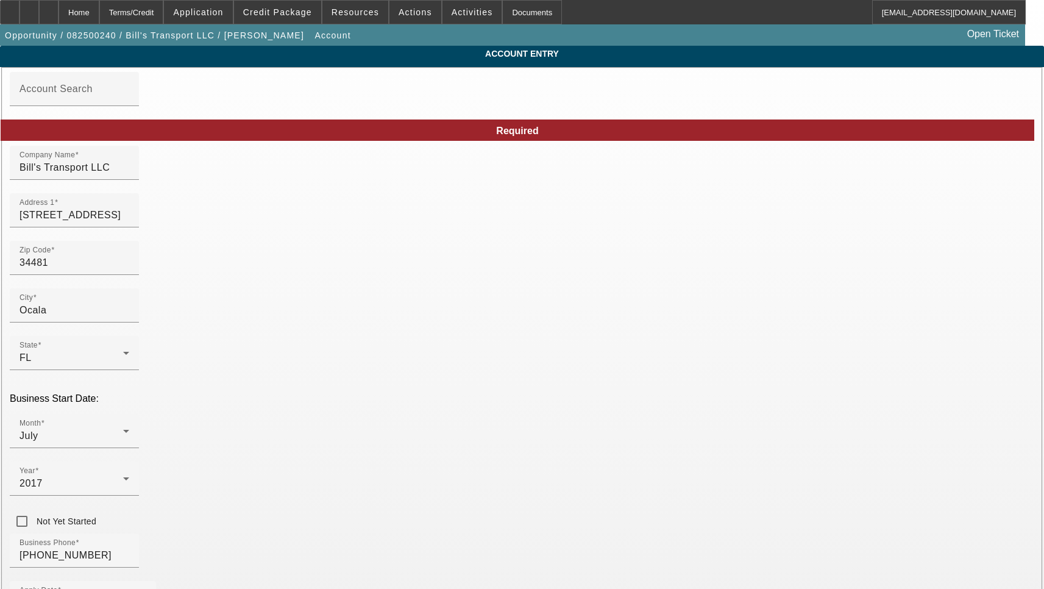
type input "[DATE]"
click at [129, 174] on input "Bill's Transport LLC" at bounding box center [75, 167] width 110 height 15
type input "Bills Transport LLC"
click at [129, 222] on input "[STREET_ADDRESS]" at bounding box center [75, 215] width 110 height 15
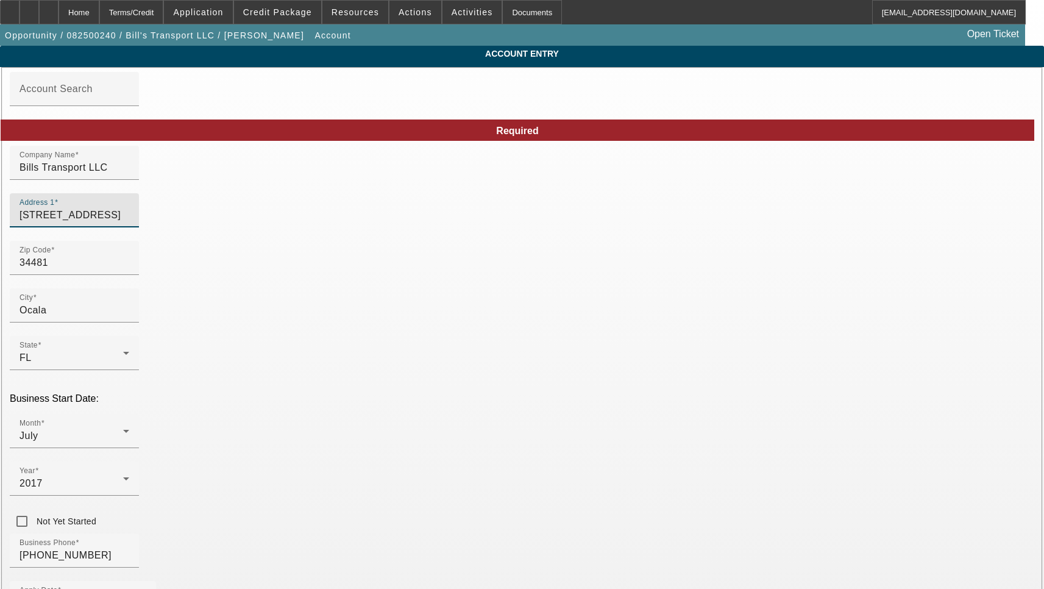
click at [129, 222] on input "[STREET_ADDRESS]" at bounding box center [75, 215] width 110 height 15
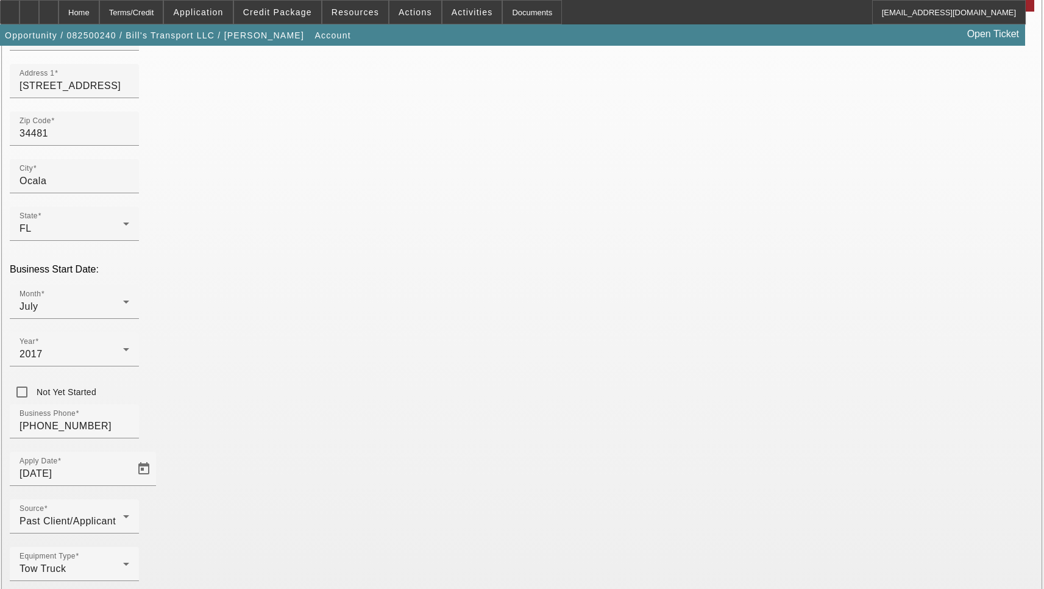
scroll to position [130, 0]
type input "[PERSON_NAME]"
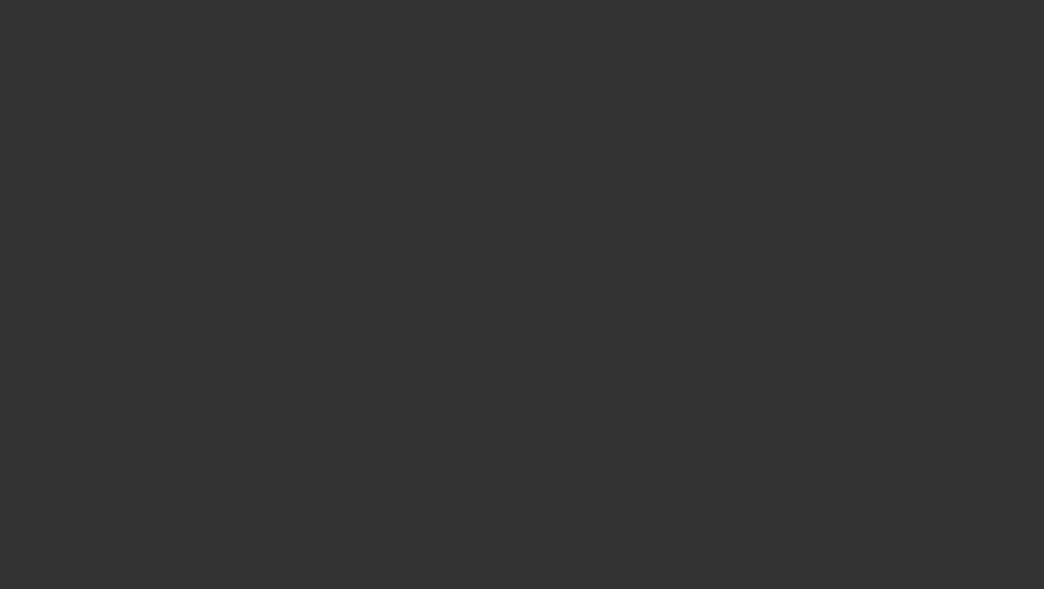
select select "3"
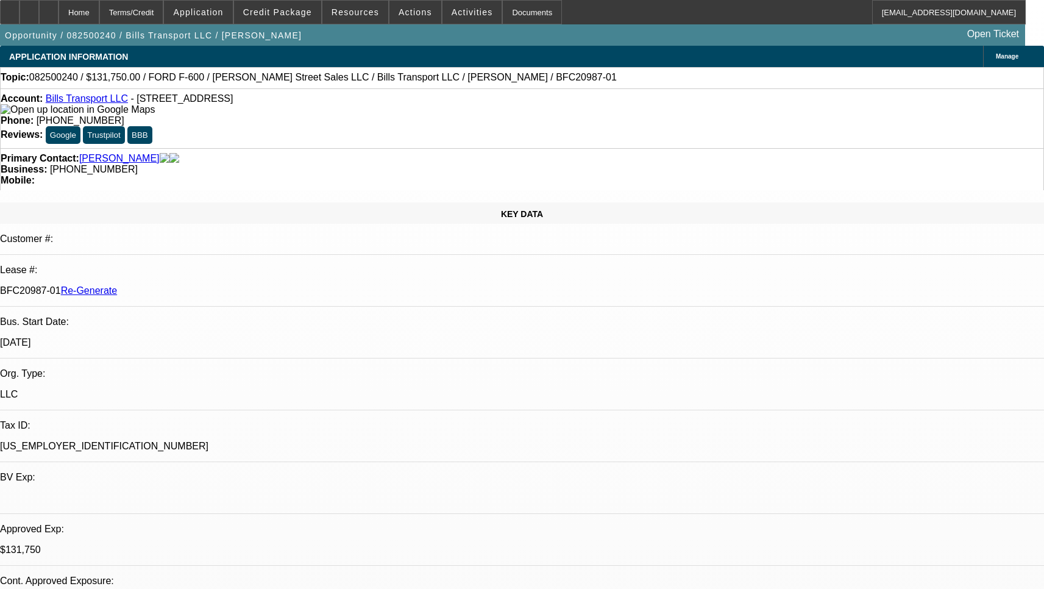
select select "0"
select select "1"
select select "3"
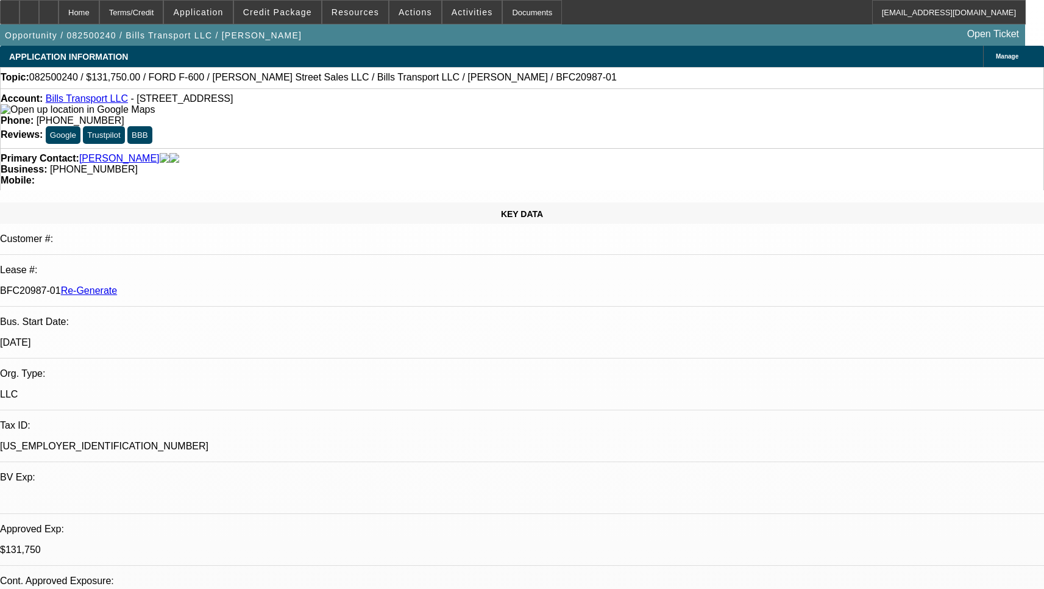
select select "6"
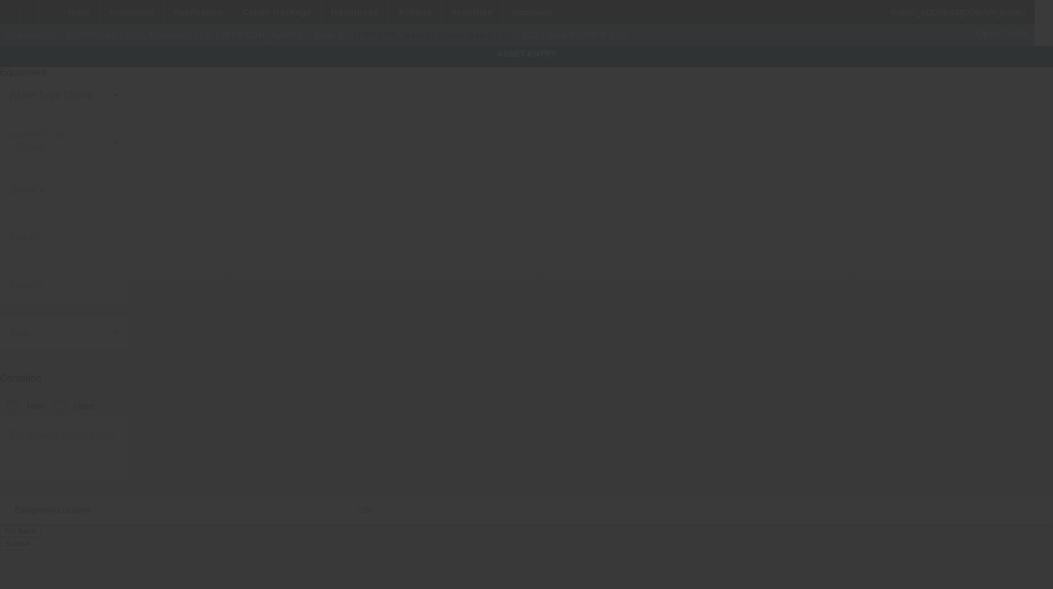
type input "[US_VEHICLE_IDENTIFICATION_NUMBER]"
type input "FORD"
type input "F-600"
radio input "true"
type textarea "w/"
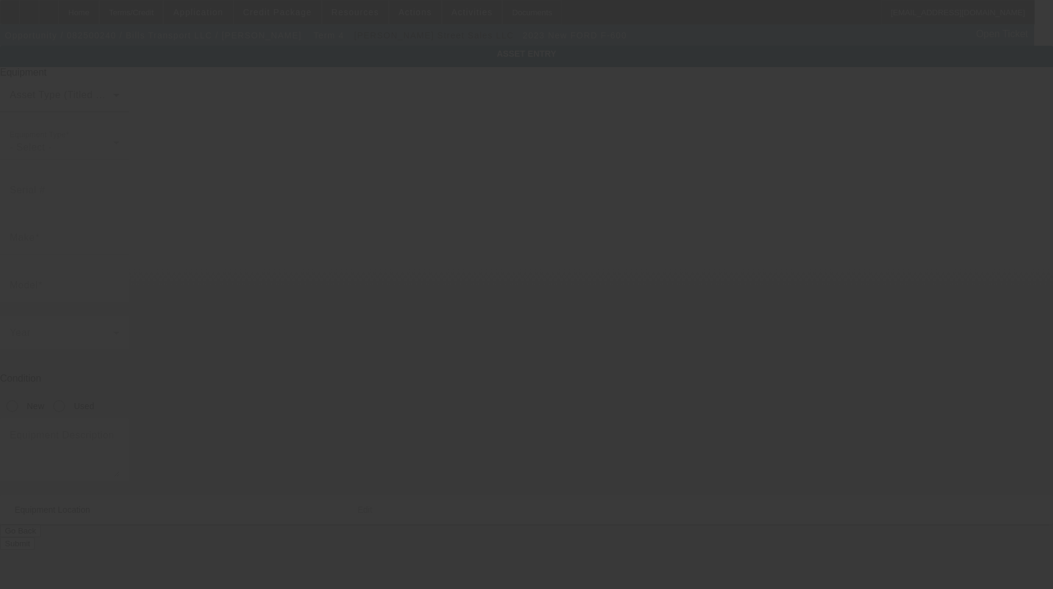
type input "[STREET_ADDRESS]"
type input "Ocala"
type input "34481"
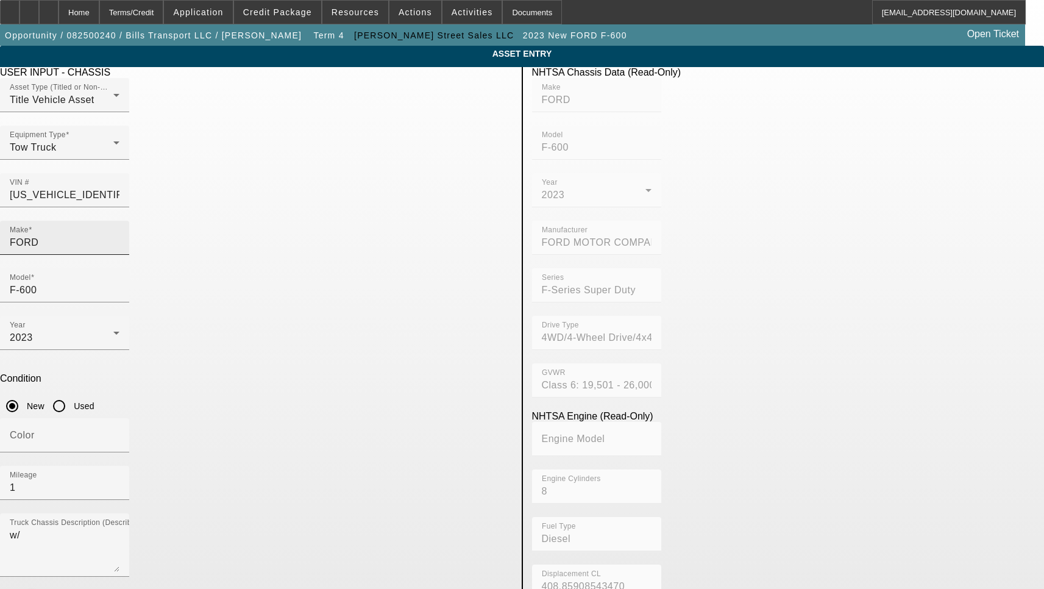
click at [119, 235] on input "FORD" at bounding box center [65, 242] width 110 height 15
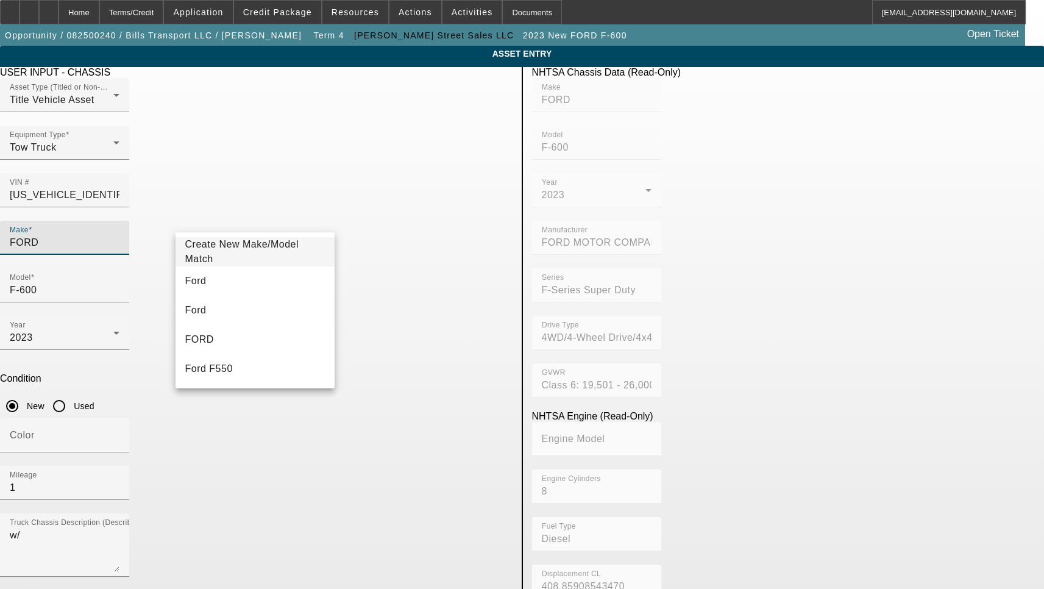
click at [219, 266] on mat-option "Create New Make/Model Match" at bounding box center [256, 251] width 160 height 29
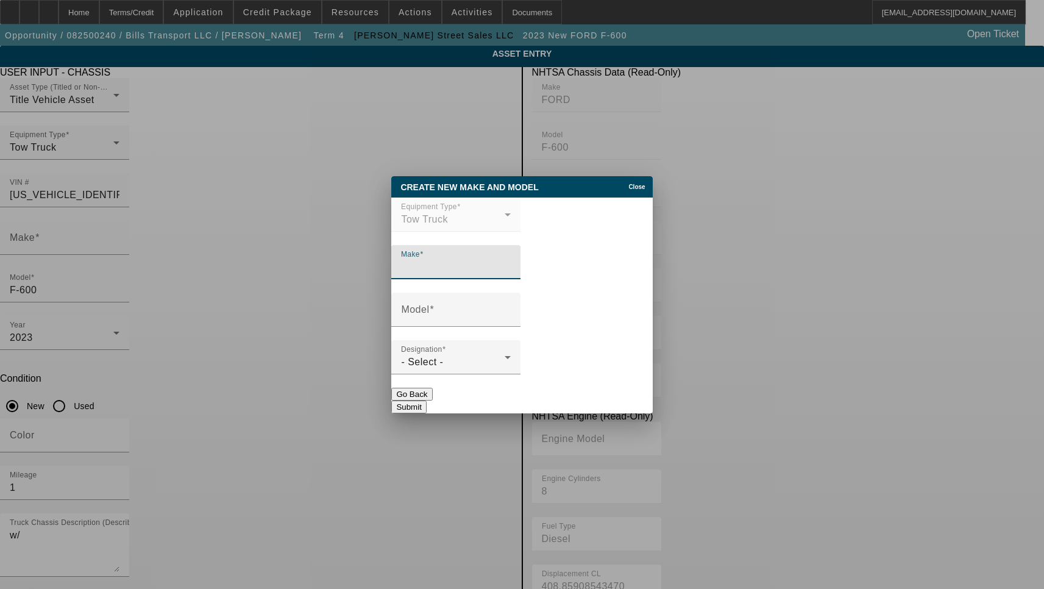
click at [432, 398] on button "Go Back" at bounding box center [411, 394] width 41 height 13
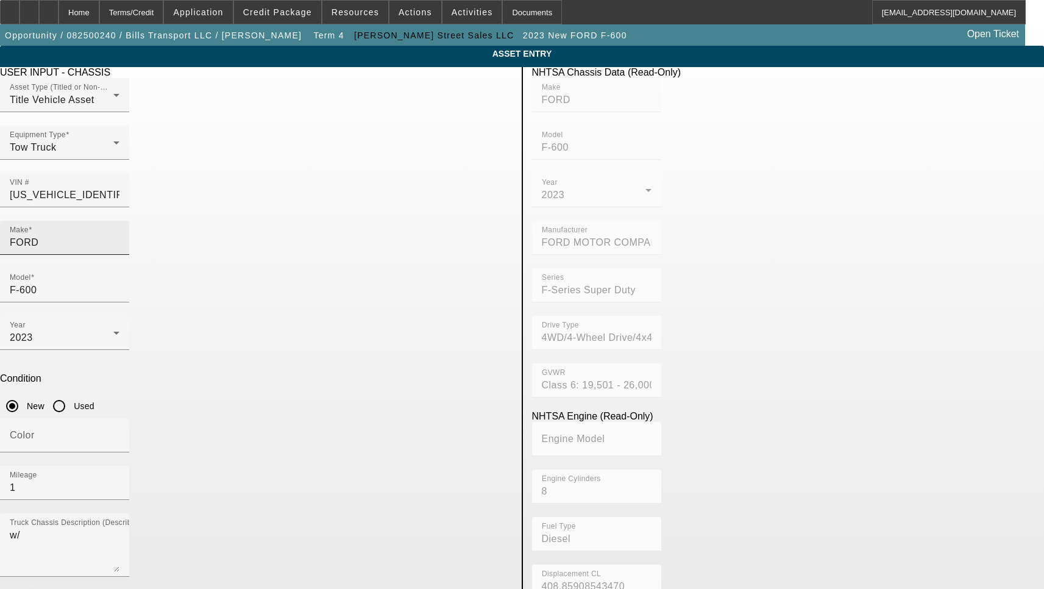
click at [119, 235] on input "FORD" at bounding box center [65, 242] width 110 height 15
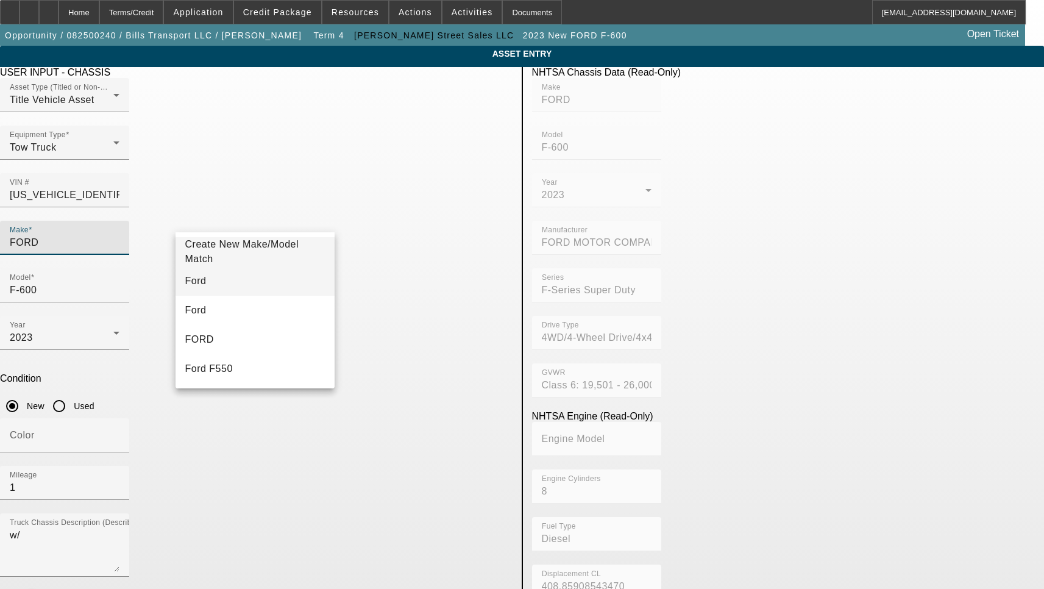
click at [210, 284] on mat-option "Ford" at bounding box center [256, 280] width 160 height 29
type input "Ford"
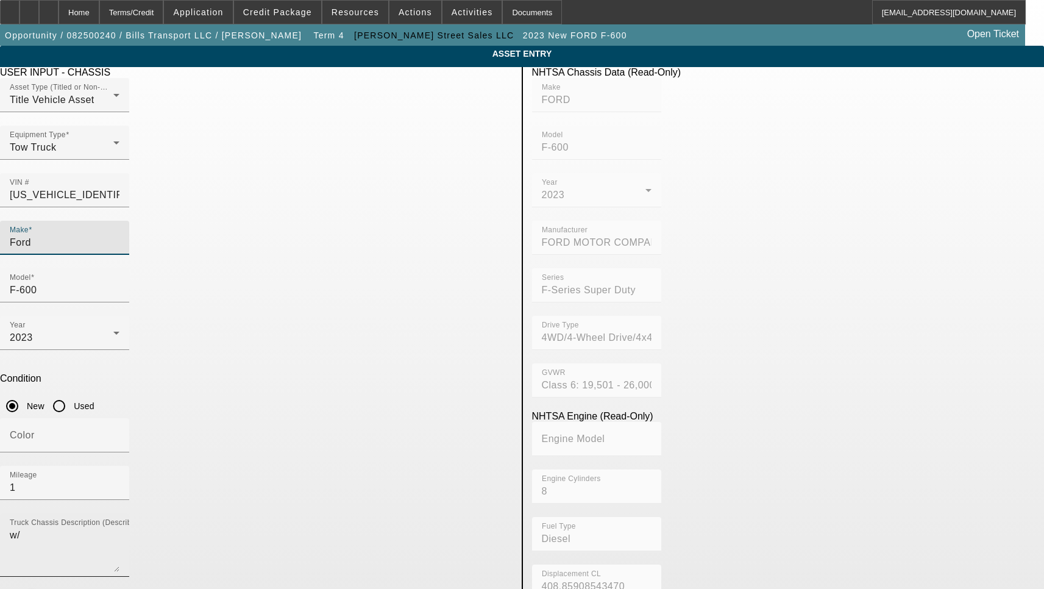
click at [119, 528] on textarea "w/" at bounding box center [65, 550] width 110 height 44
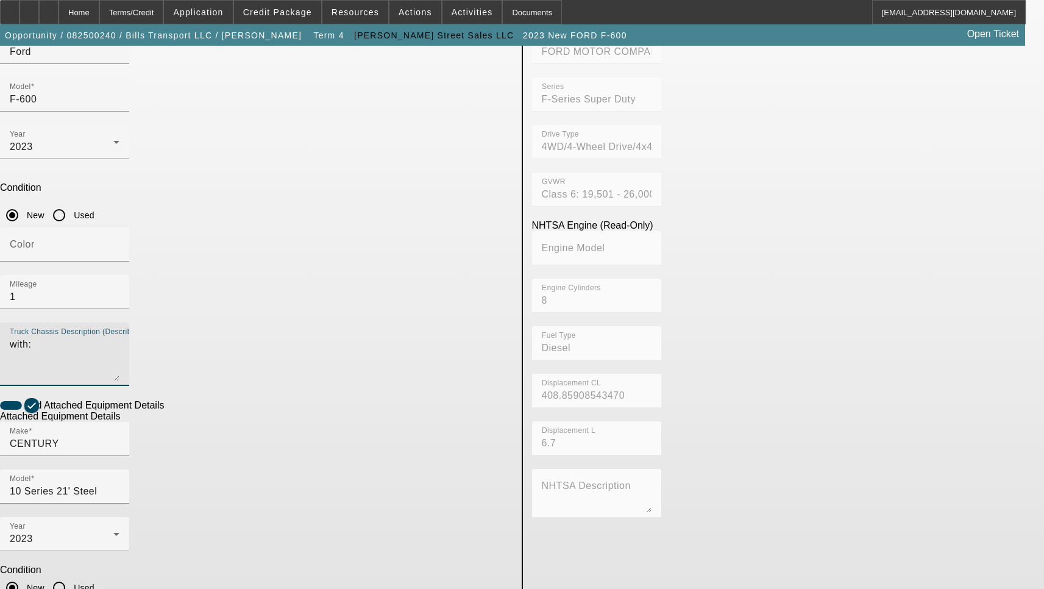
scroll to position [196, 0]
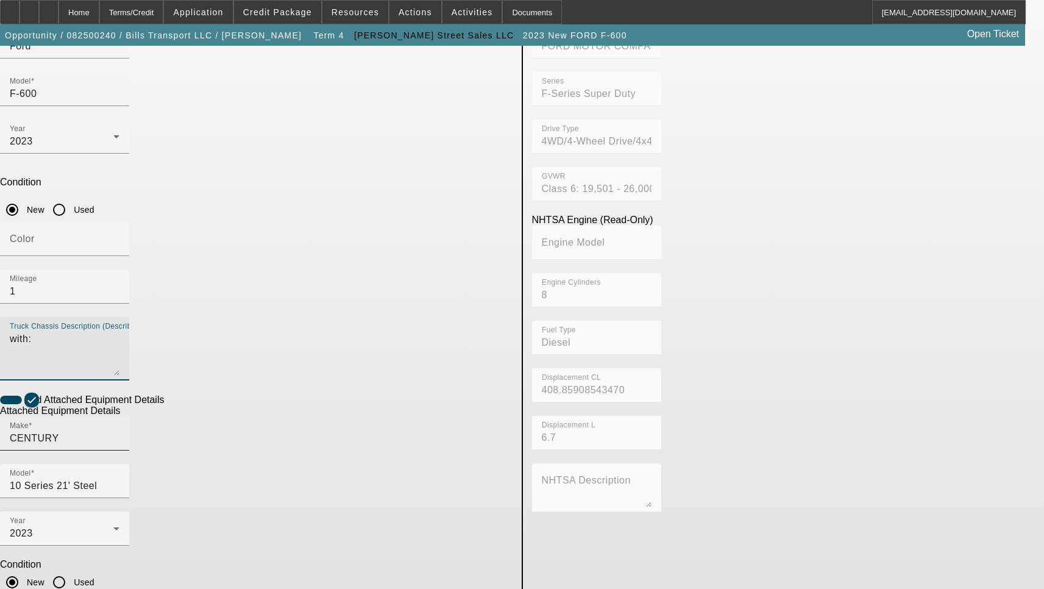
type textarea "with:"
click at [119, 431] on input "CENTURY" at bounding box center [65, 438] width 110 height 15
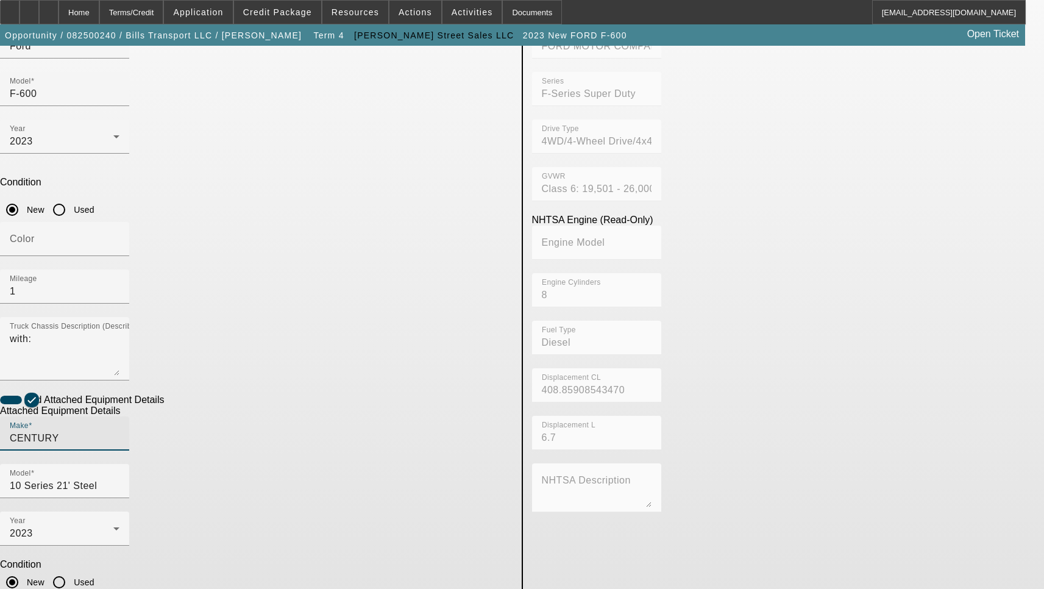
click at [119, 431] on input "CENTURY" at bounding box center [65, 438] width 110 height 15
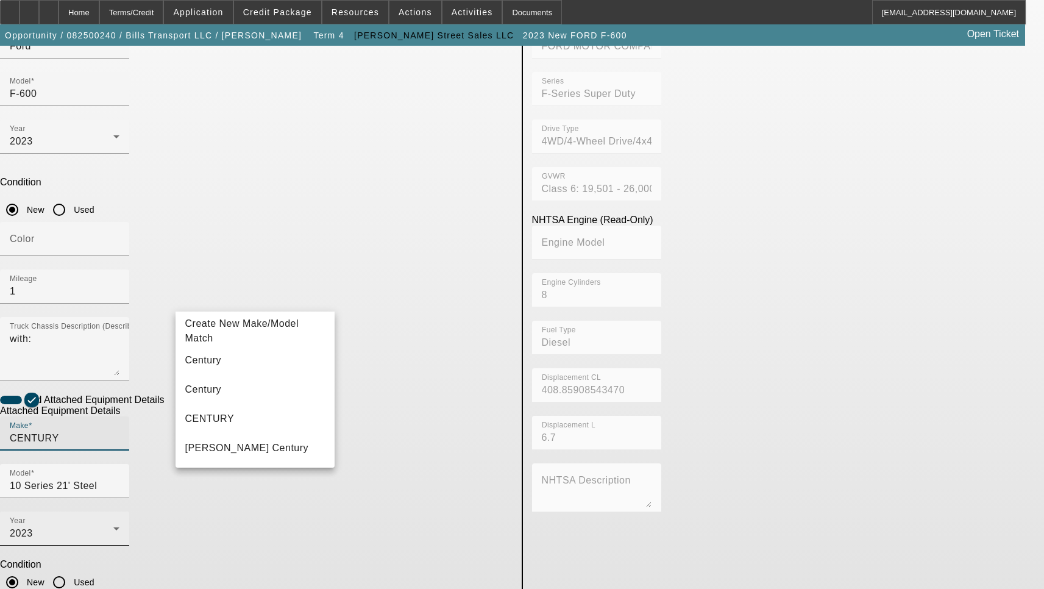
click at [251, 351] on mat-option "Century" at bounding box center [256, 360] width 160 height 29
type input "Century"
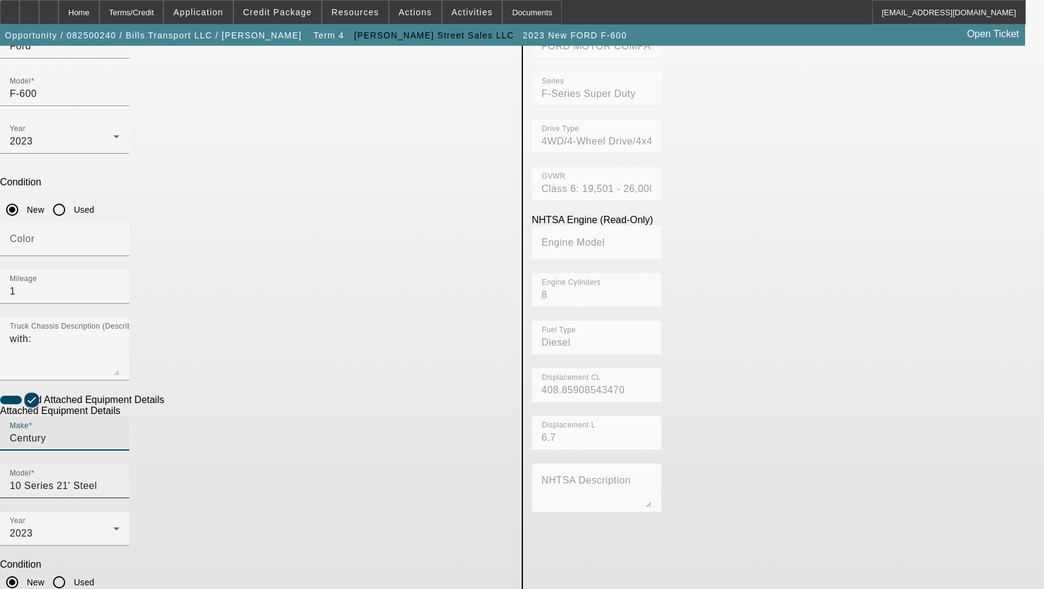
click at [119, 479] on input "10 Series 21' Steel" at bounding box center [65, 486] width 110 height 15
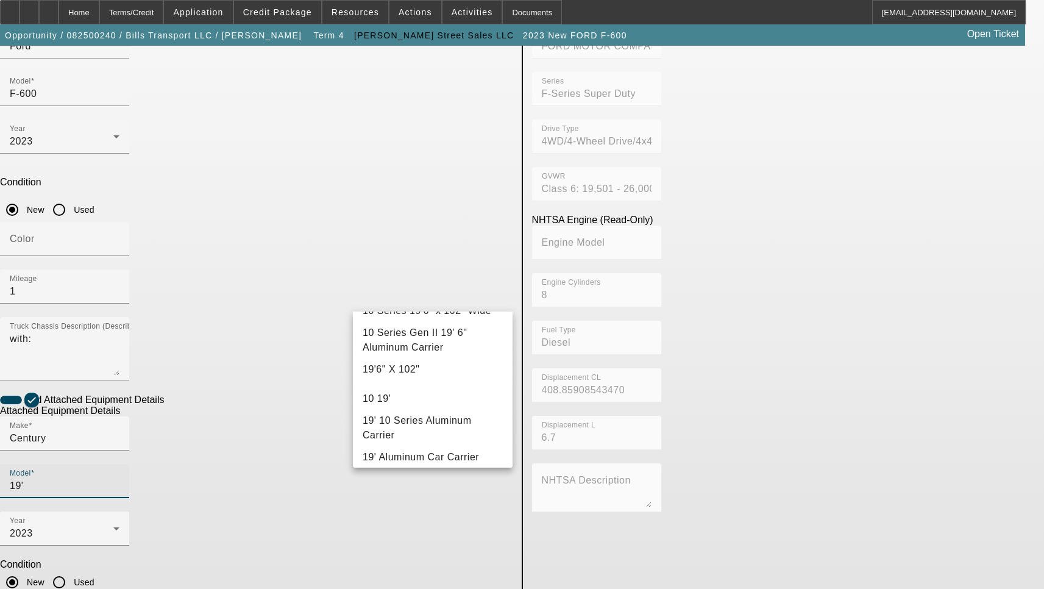
scroll to position [305, 0]
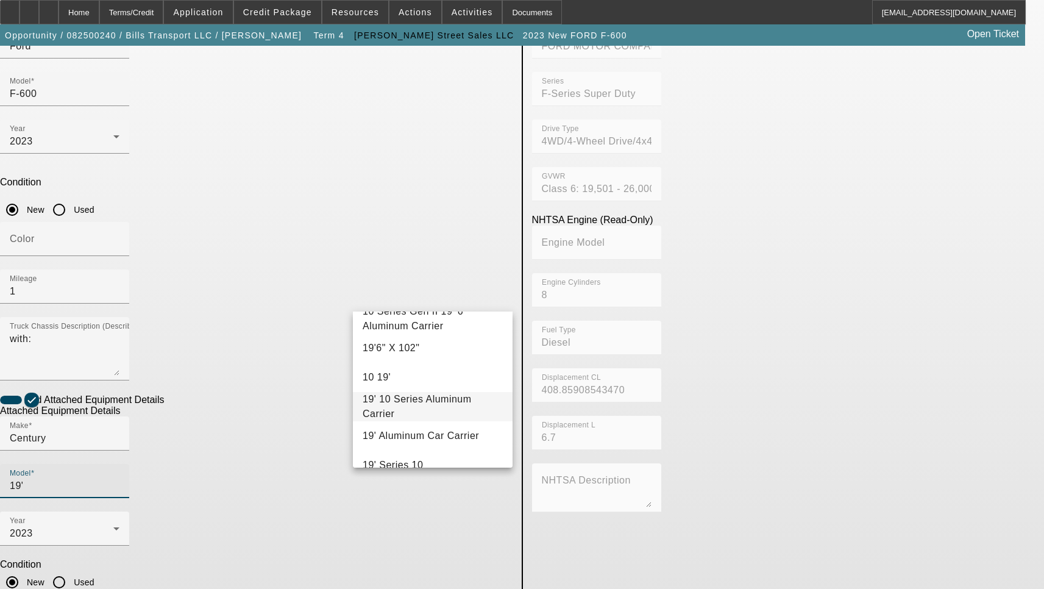
click at [449, 419] on span "19' 10 Series Aluminum Carrier" at bounding box center [417, 406] width 109 height 25
type input "19' 10 Series Aluminum Carrier"
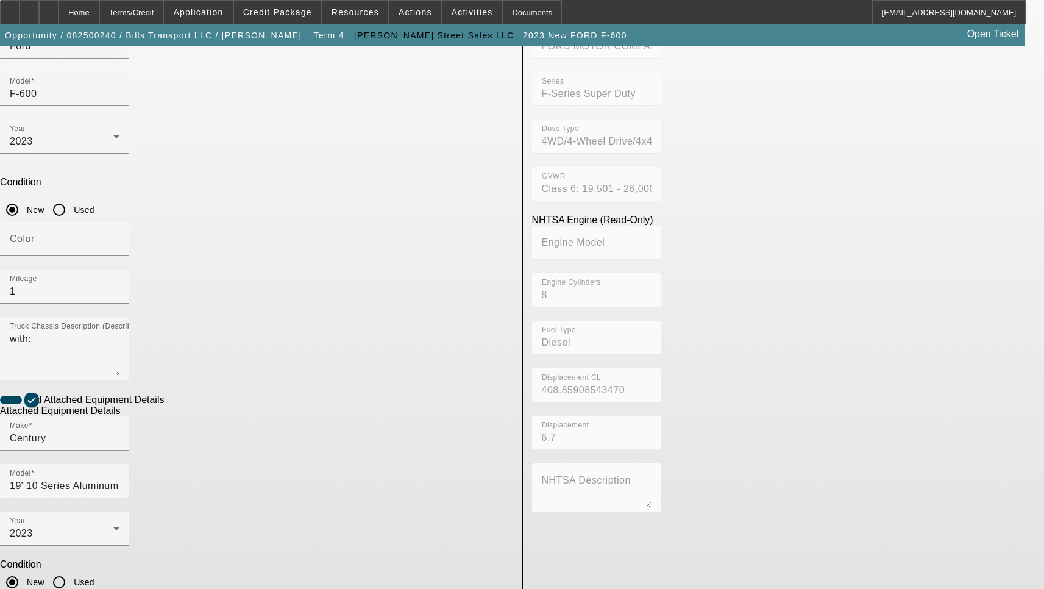
type textarea "Includes all options, attachments and accessories"
type input "AL10C2H236581"
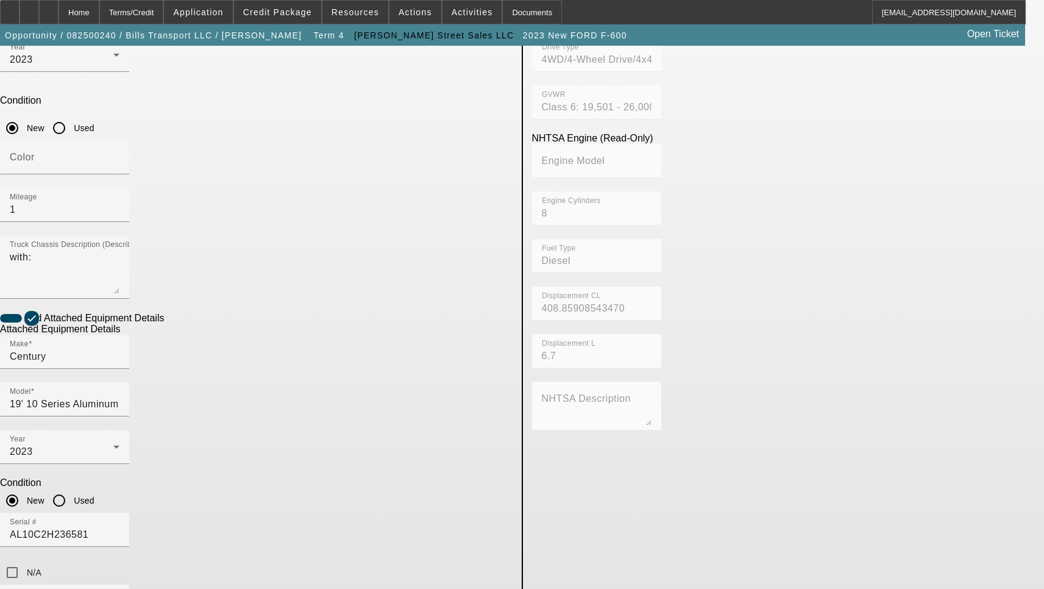
scroll to position [440, 0]
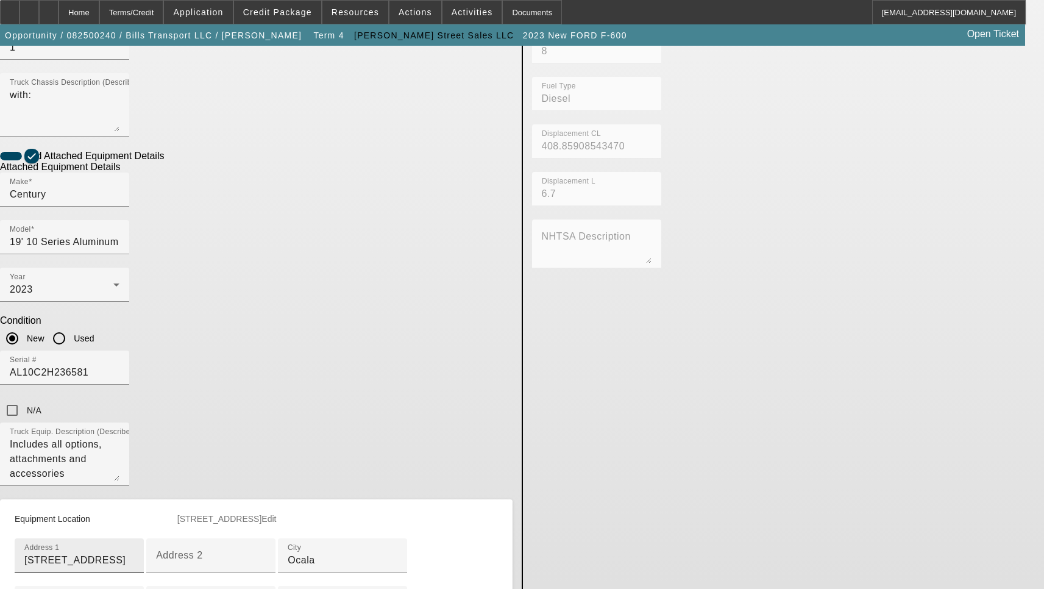
click at [134, 553] on input "7140 SW 128th Terrace Rd" at bounding box center [79, 560] width 110 height 15
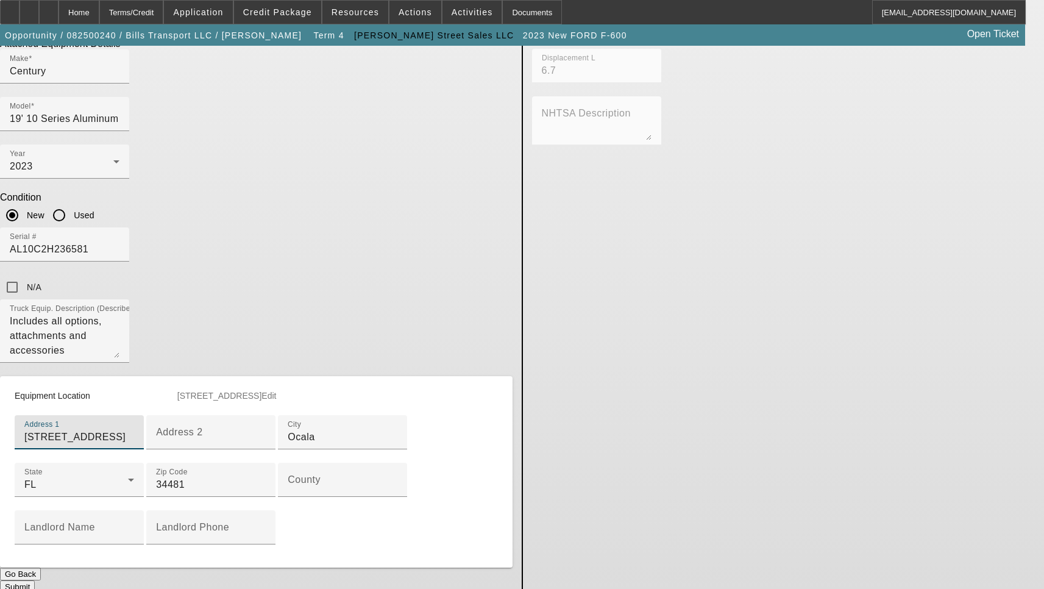
scroll to position [613, 0]
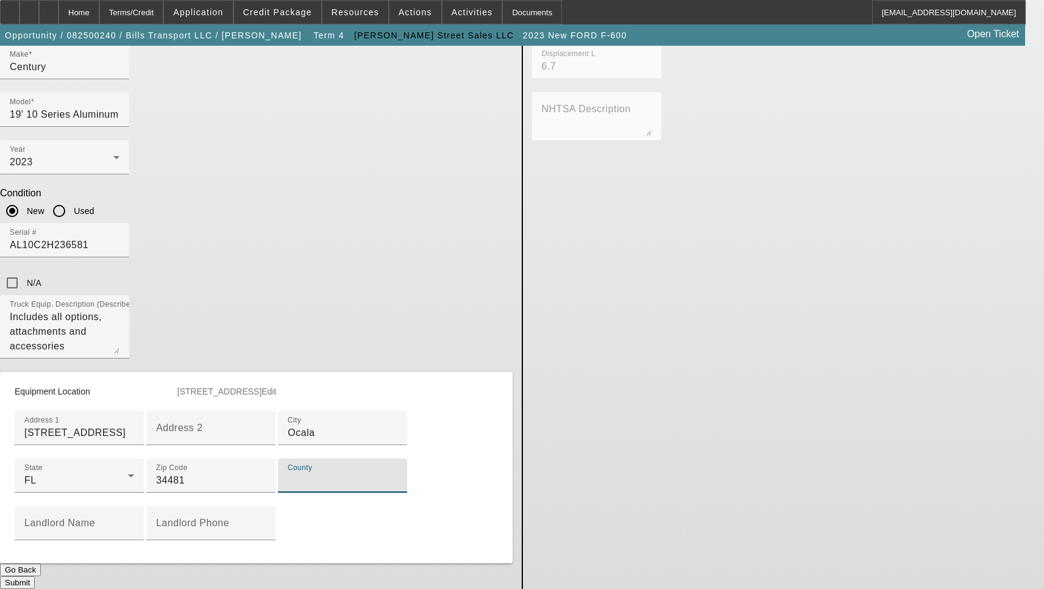
click at [288, 473] on input "County" at bounding box center [343, 480] width 110 height 15
type input "m"
type input "Marion"
click at [35, 576] on button "Submit" at bounding box center [17, 582] width 35 height 13
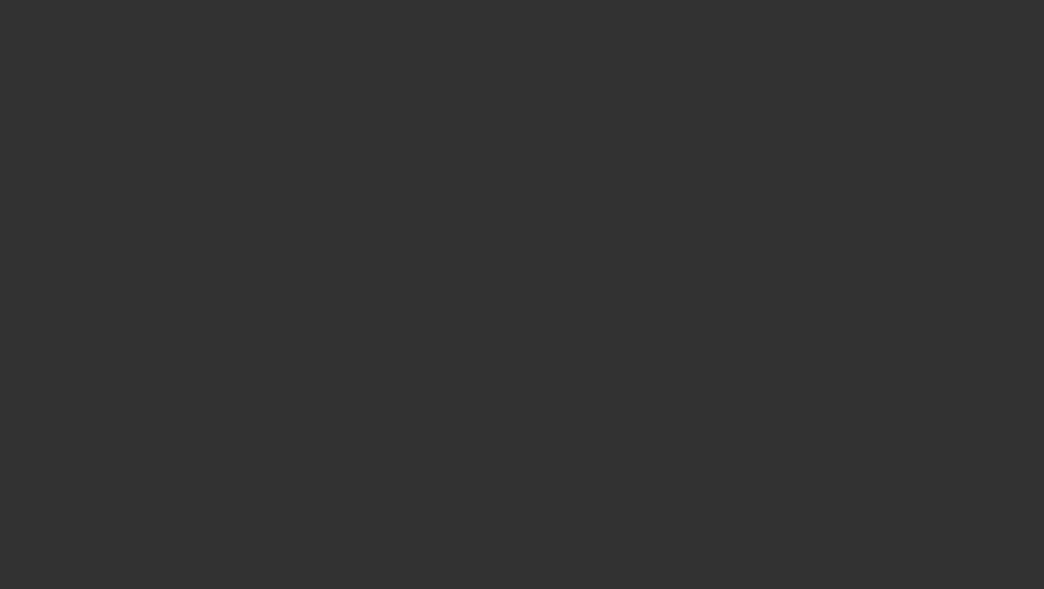
select select "3"
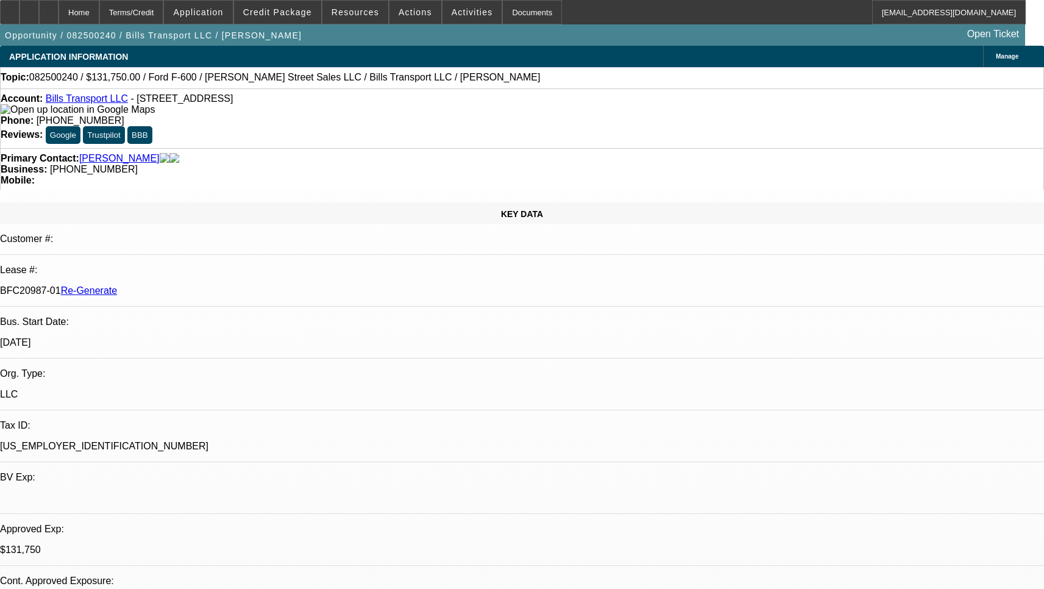
select select "0"
select select "3"
select select "0"
select select "6"
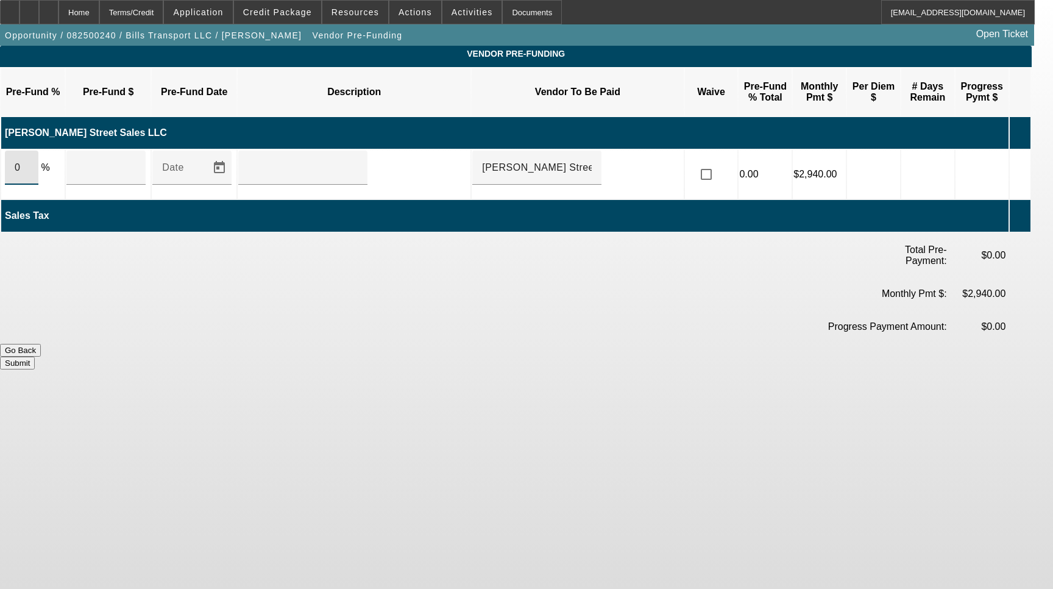
click at [29, 160] on input "0" at bounding box center [22, 167] width 14 height 15
type input "100"
type input "$123,293.00"
click at [719, 162] on input "checkbox" at bounding box center [706, 174] width 24 height 24
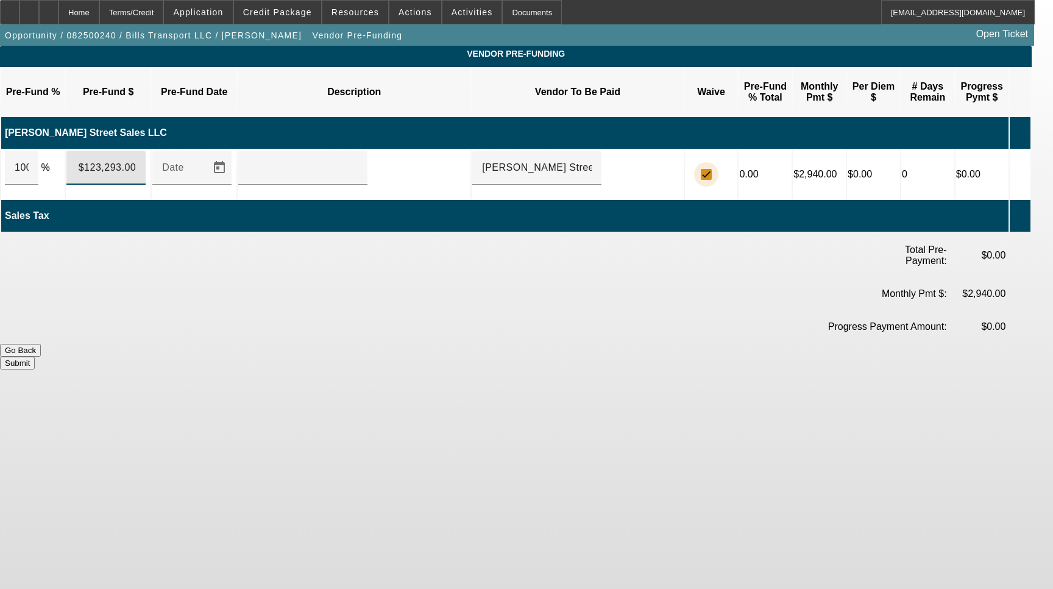
checkbox input "true"
click at [35, 357] on button "Submit" at bounding box center [17, 363] width 35 height 13
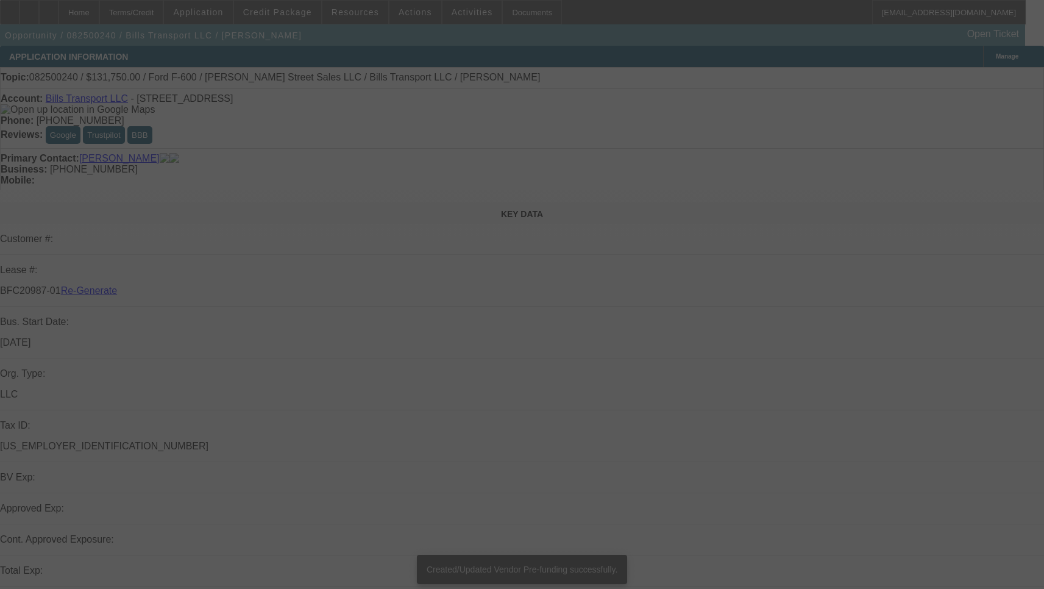
select select "3"
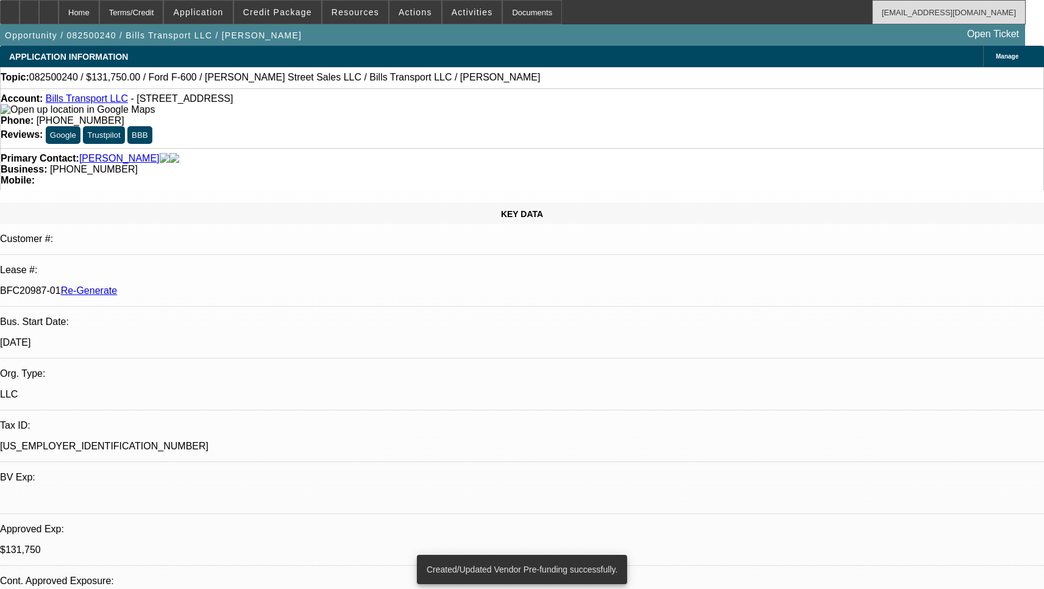
select select "0"
select select "3"
select select "0"
select select "6"
